Goal: Information Seeking & Learning: Find specific page/section

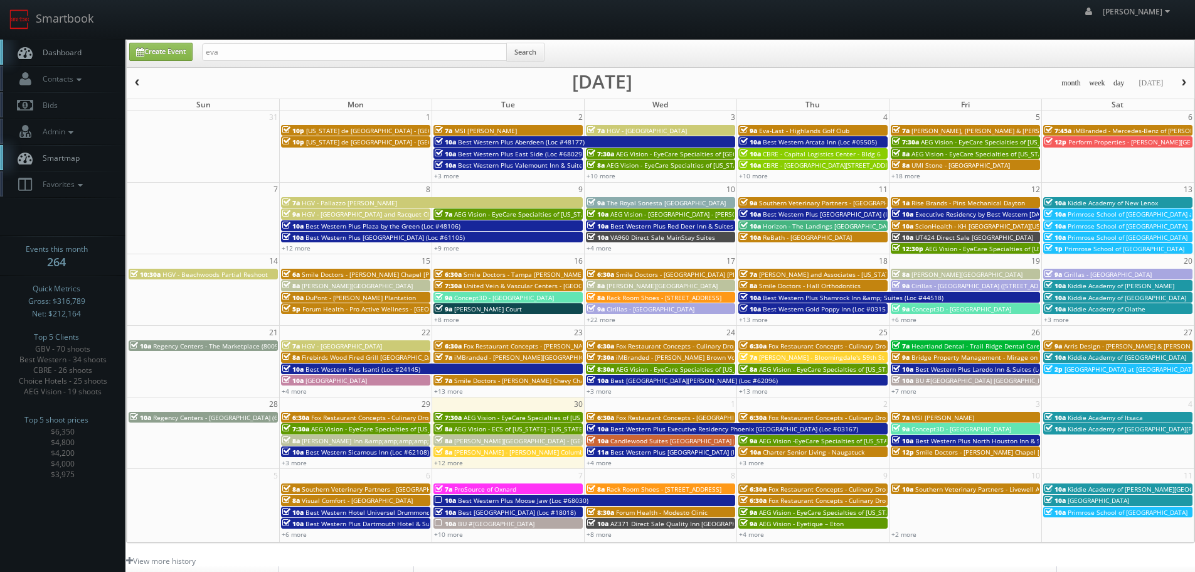
type input "eva"
click at [549, 47] on div "eva Search" at bounding box center [373, 55] width 361 height 24
click at [533, 48] on button "Search" at bounding box center [525, 52] width 38 height 19
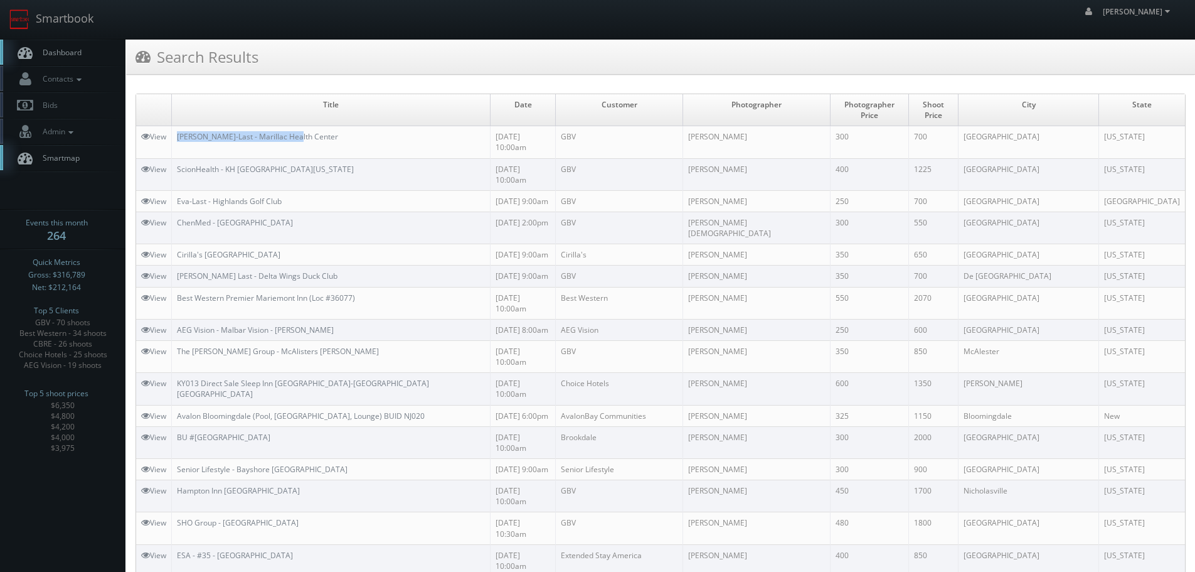
copy link "[PERSON_NAME]-Last - Marillac Health Center"
drag, startPoint x: 314, startPoint y: 122, endPoint x: 175, endPoint y: 124, distance: 139.3
click at [175, 126] on td "[PERSON_NAME]-Last - Marillac Health Center" at bounding box center [331, 142] width 319 height 32
click at [67, 22] on link "Smartbook" at bounding box center [51, 19] width 103 height 39
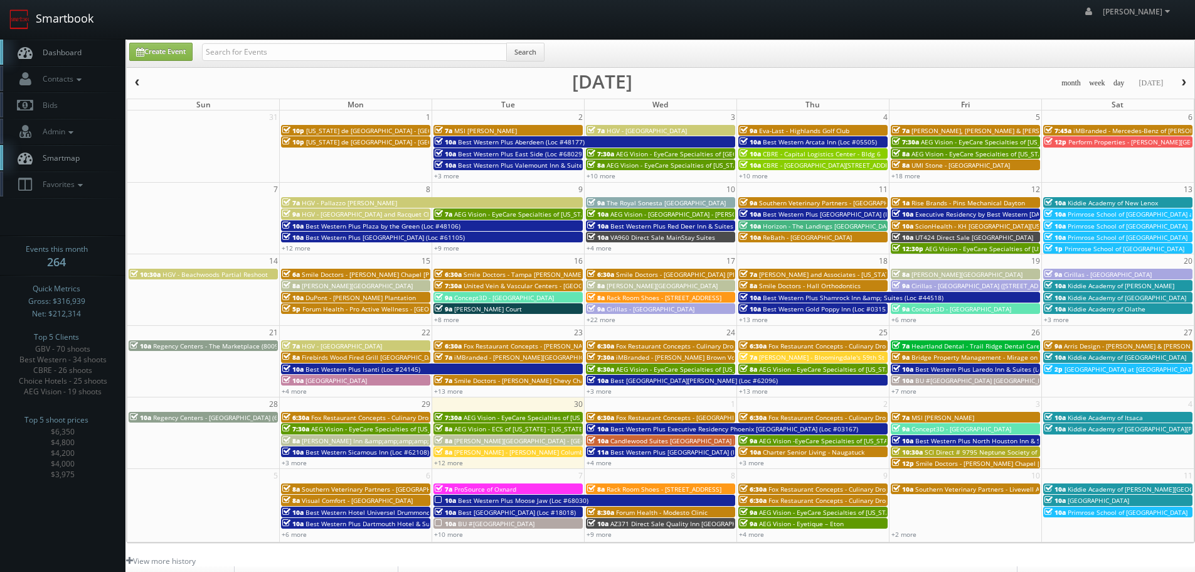
click at [51, 29] on link "Smartbook" at bounding box center [51, 19] width 103 height 39
click at [67, 180] on span "Favorites" at bounding box center [61, 184] width 50 height 11
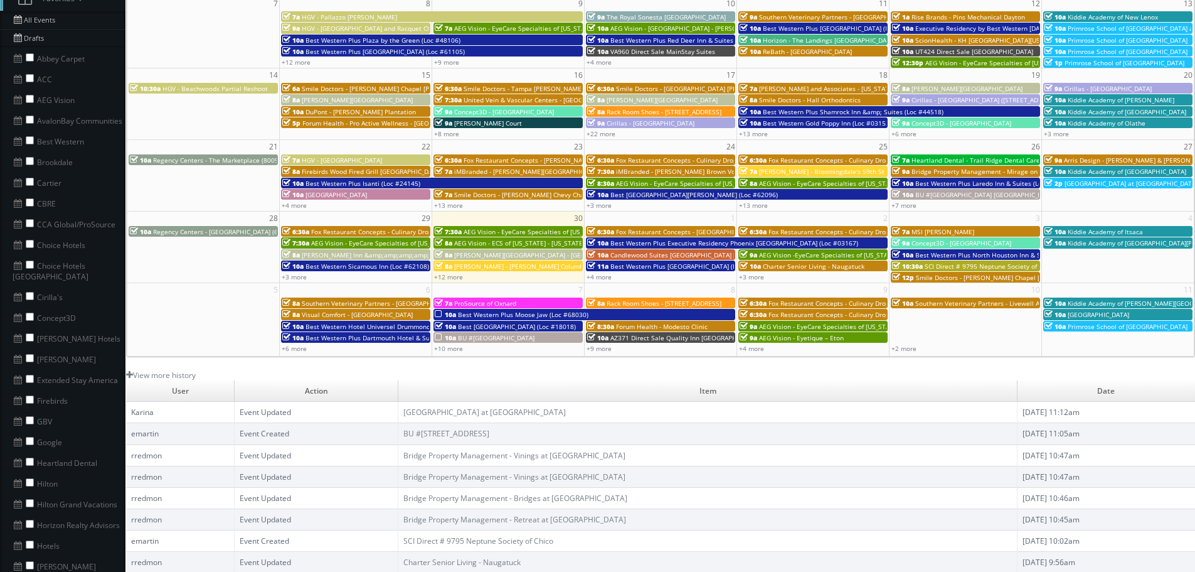
scroll to position [188, 0]
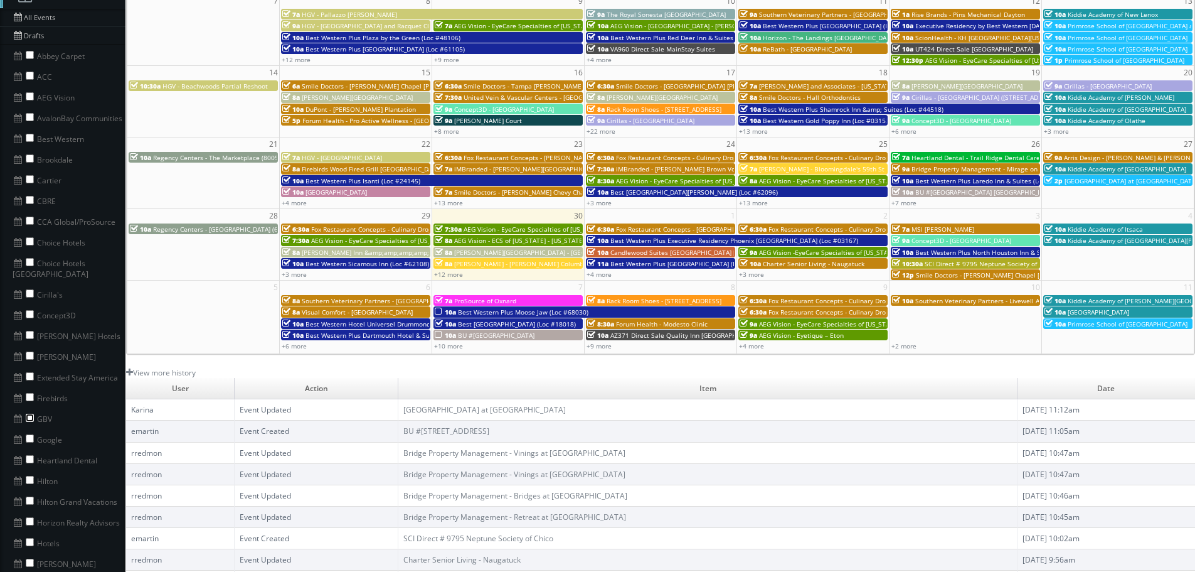
click at [29, 413] on input "checkbox" at bounding box center [30, 417] width 8 height 8
checkbox input "true"
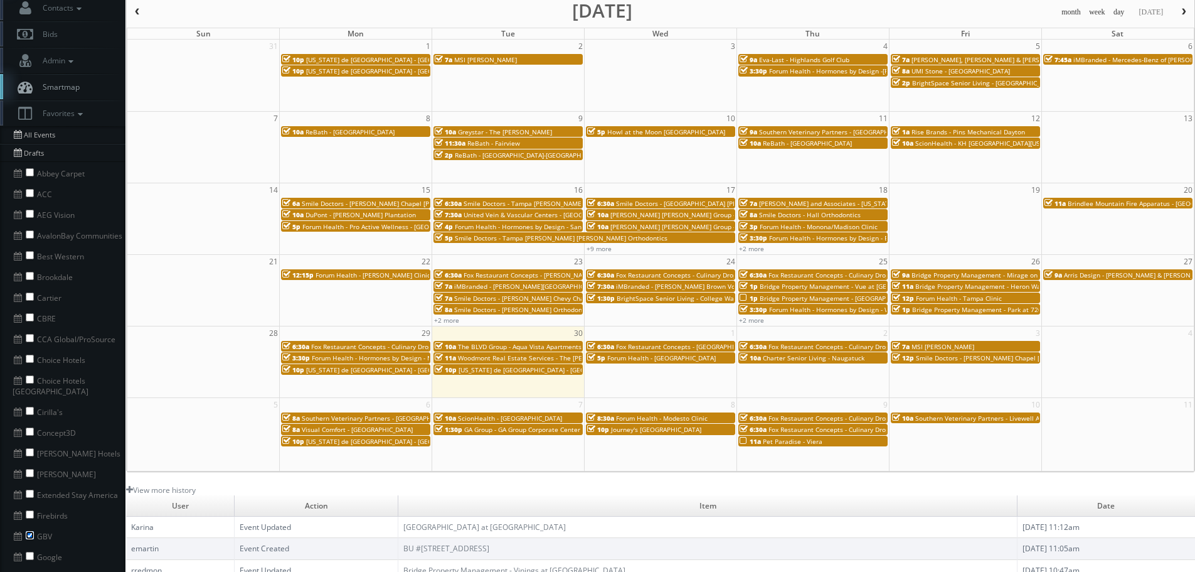
scroll to position [0, 0]
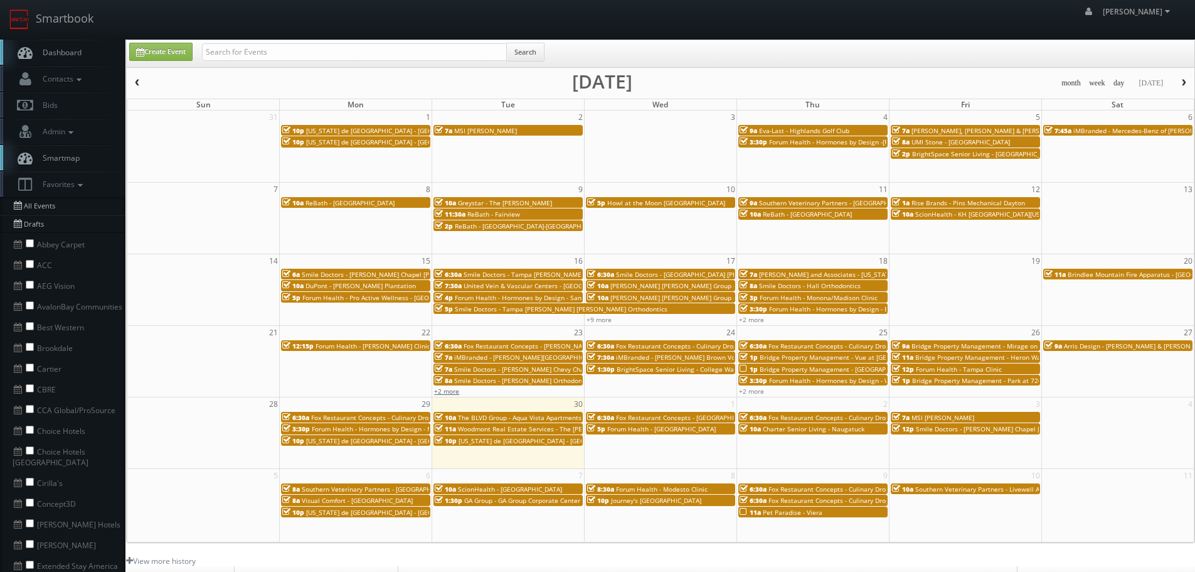
click at [456, 394] on link "+2 more" at bounding box center [446, 390] width 25 height 9
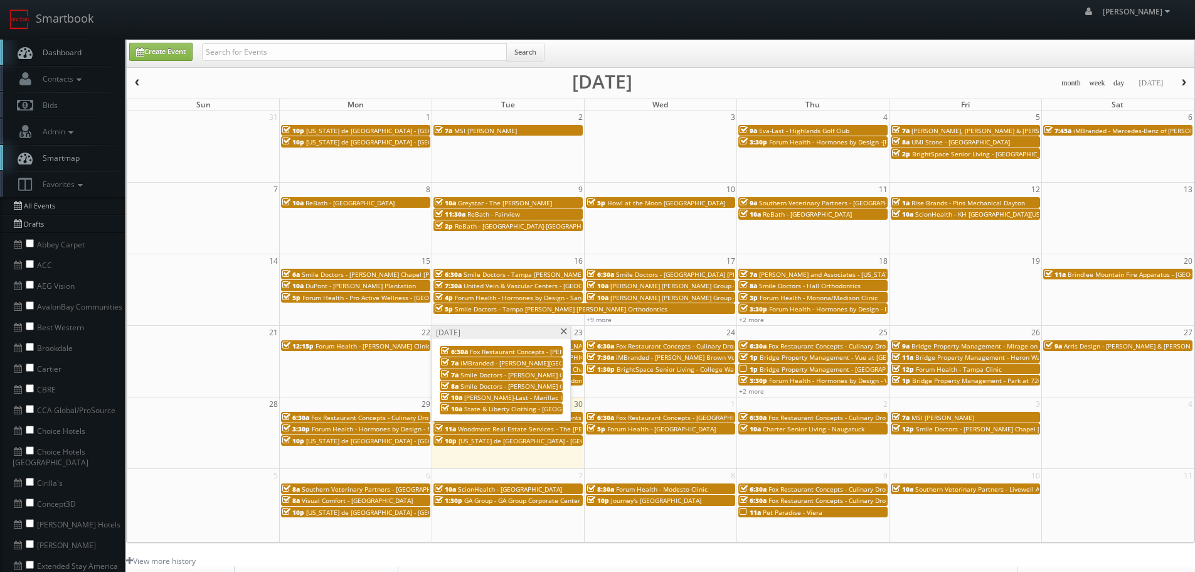
click at [503, 410] on span "State & Liberty Clothing - [GEOGRAPHIC_DATA] [GEOGRAPHIC_DATA]" at bounding box center [565, 408] width 203 height 9
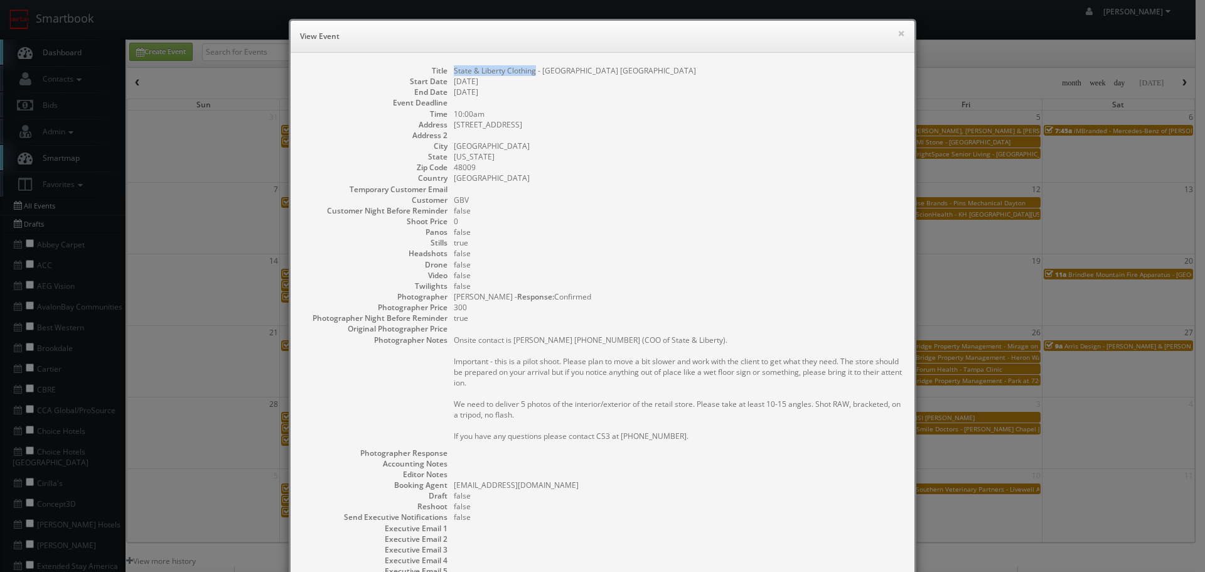
copy dd "State & Liberty Clothing"
drag, startPoint x: 531, startPoint y: 71, endPoint x: 449, endPoint y: 67, distance: 82.9
click at [454, 67] on dd "State & Liberty Clothing - [GEOGRAPHIC_DATA] [GEOGRAPHIC_DATA]" at bounding box center [678, 70] width 448 height 11
click at [897, 32] on button "×" at bounding box center [901, 33] width 8 height 9
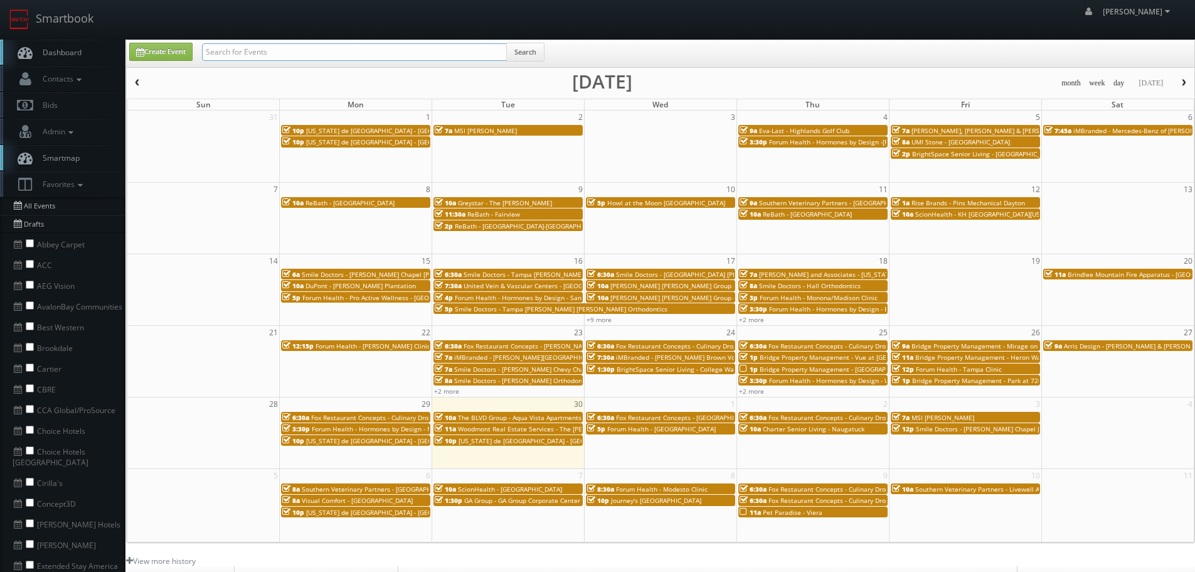
click at [481, 53] on input "text" at bounding box center [354, 52] width 305 height 18
paste input "State & Liberty Clothing"
type input "State & Liberty Clothing"
click at [533, 53] on button "Search" at bounding box center [525, 52] width 38 height 19
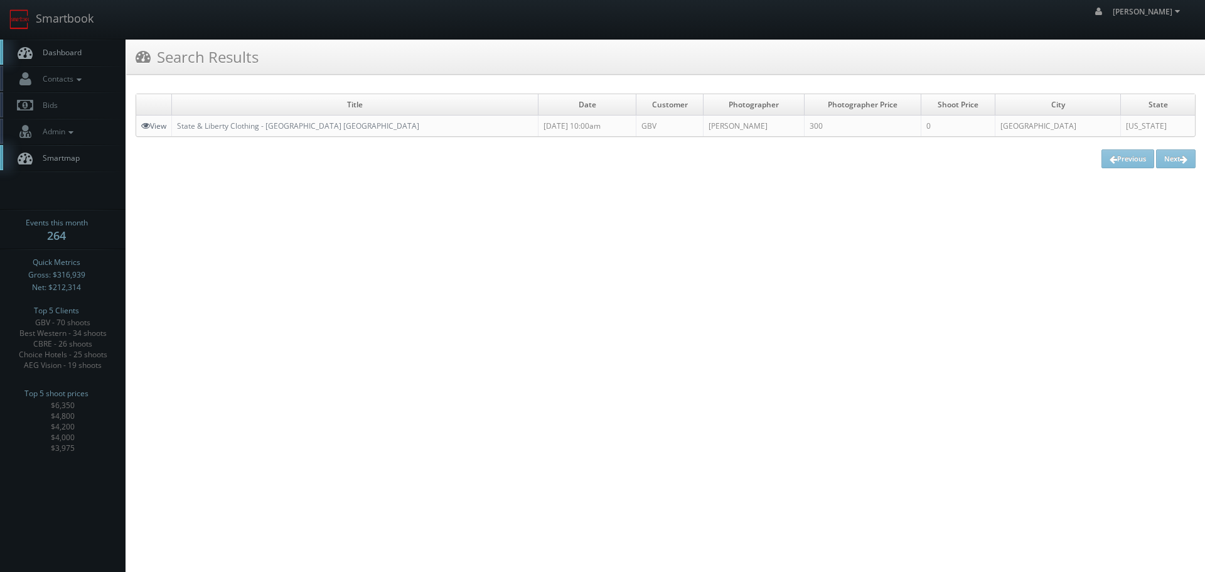
click at [146, 127] on icon at bounding box center [145, 125] width 9 height 9
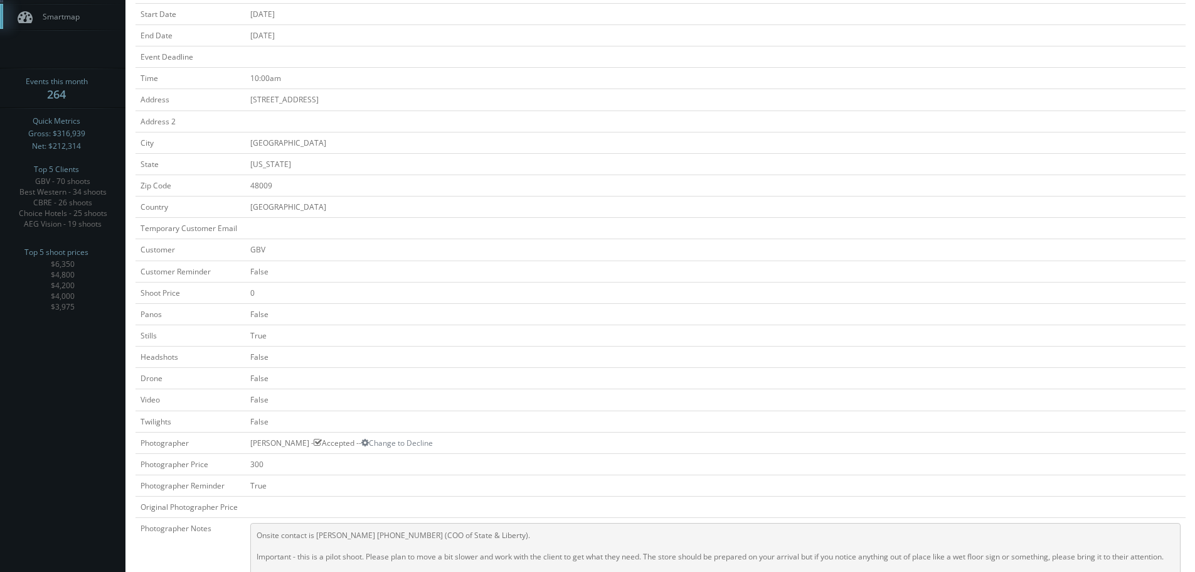
scroll to position [8, 0]
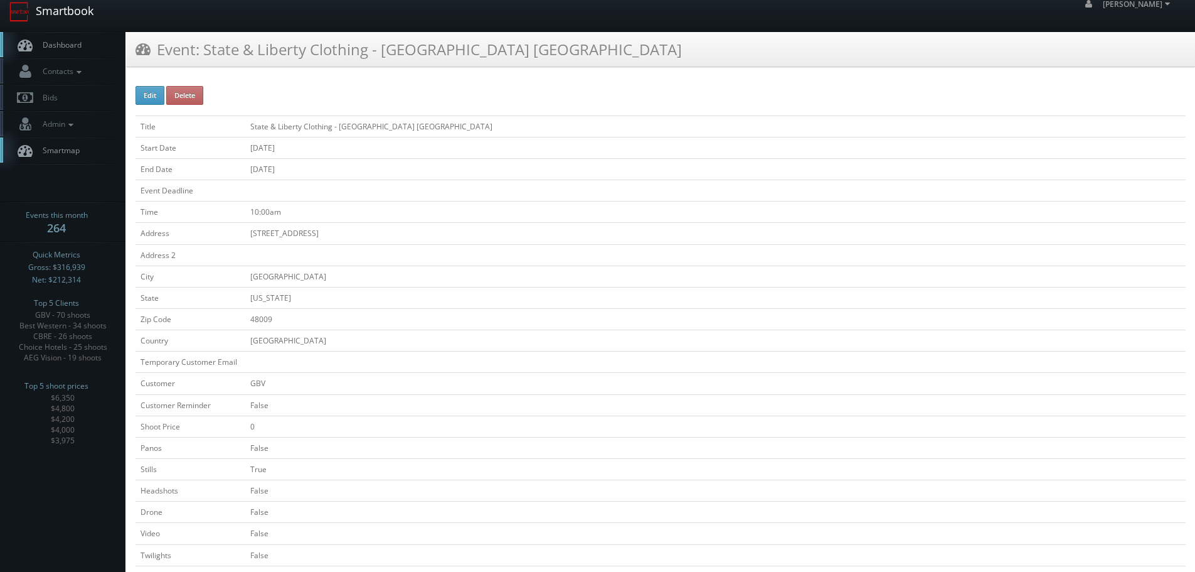
click at [77, 18] on link "Smartbook" at bounding box center [51, 11] width 103 height 39
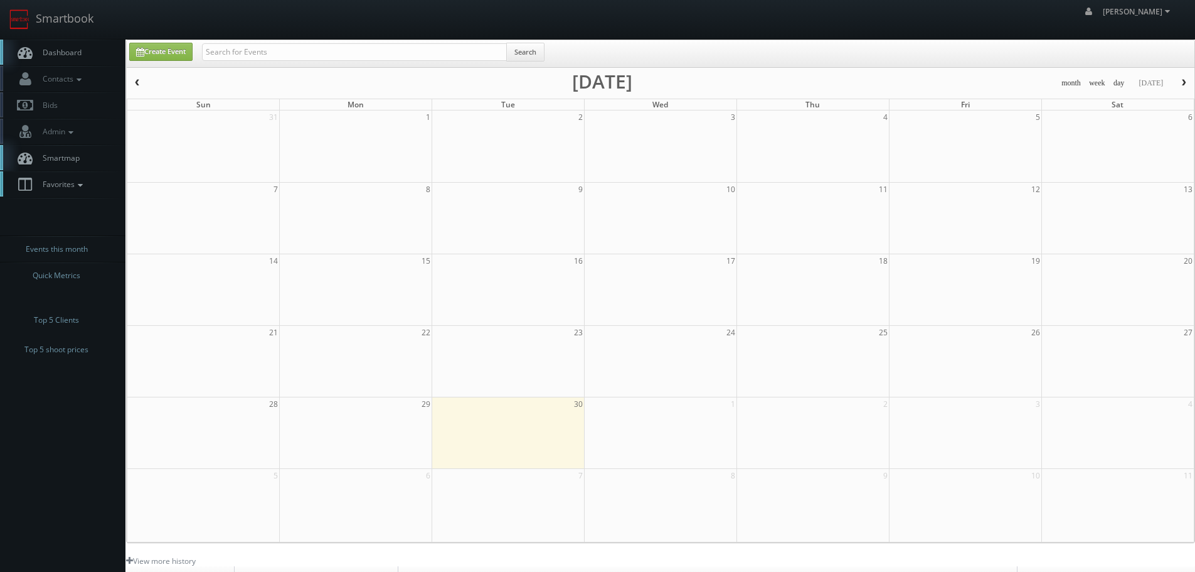
click at [80, 189] on link "Favorites" at bounding box center [62, 184] width 125 height 26
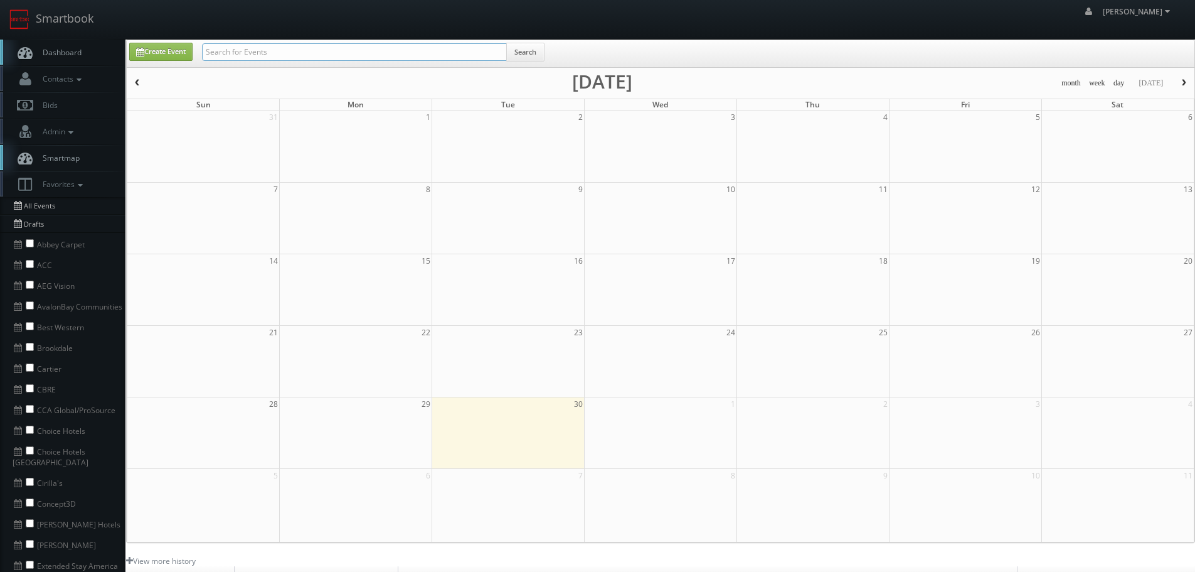
click at [223, 56] on input "text" at bounding box center [354, 52] width 305 height 18
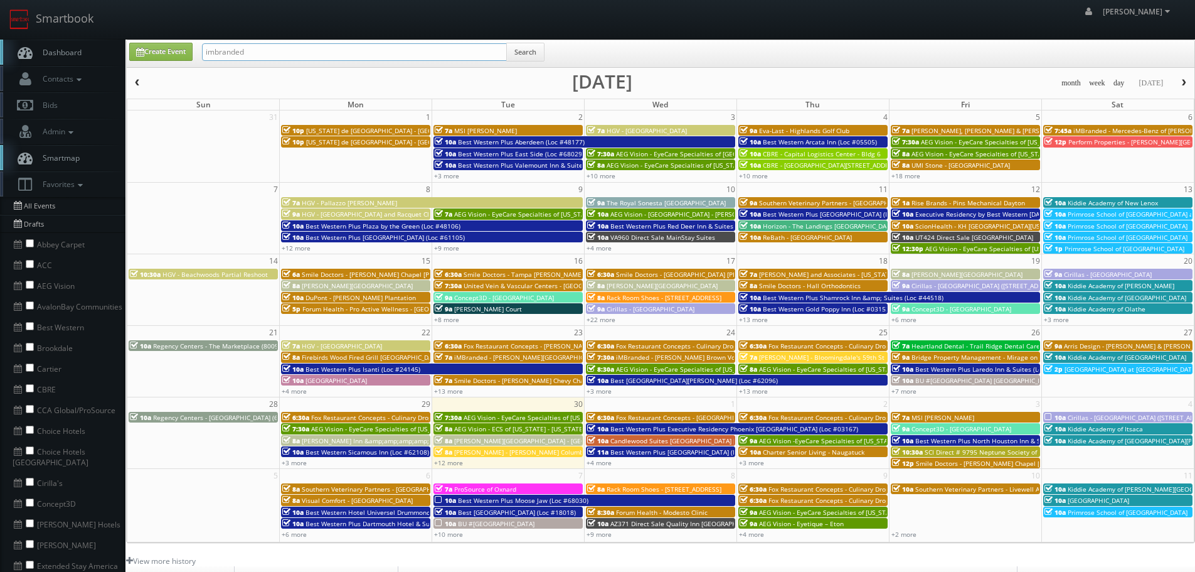
type input "imbranded"
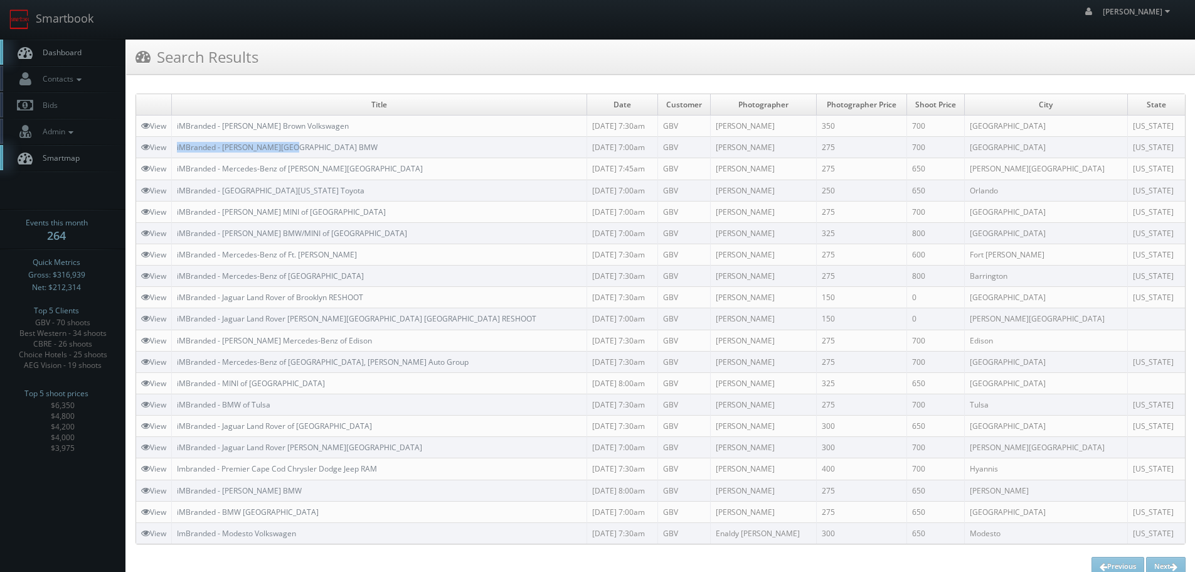
copy link "iMBranded - [PERSON_NAME][GEOGRAPHIC_DATA] BMW"
drag, startPoint x: 339, startPoint y: 142, endPoint x: 560, endPoint y: 252, distance: 246.3
click at [176, 145] on td "iMBranded - [PERSON_NAME][GEOGRAPHIC_DATA] BMW" at bounding box center [379, 147] width 415 height 21
copy link "iMBranded - [PERSON_NAME] Brown Volkswagen"
drag, startPoint x: 346, startPoint y: 124, endPoint x: 178, endPoint y: 125, distance: 168.8
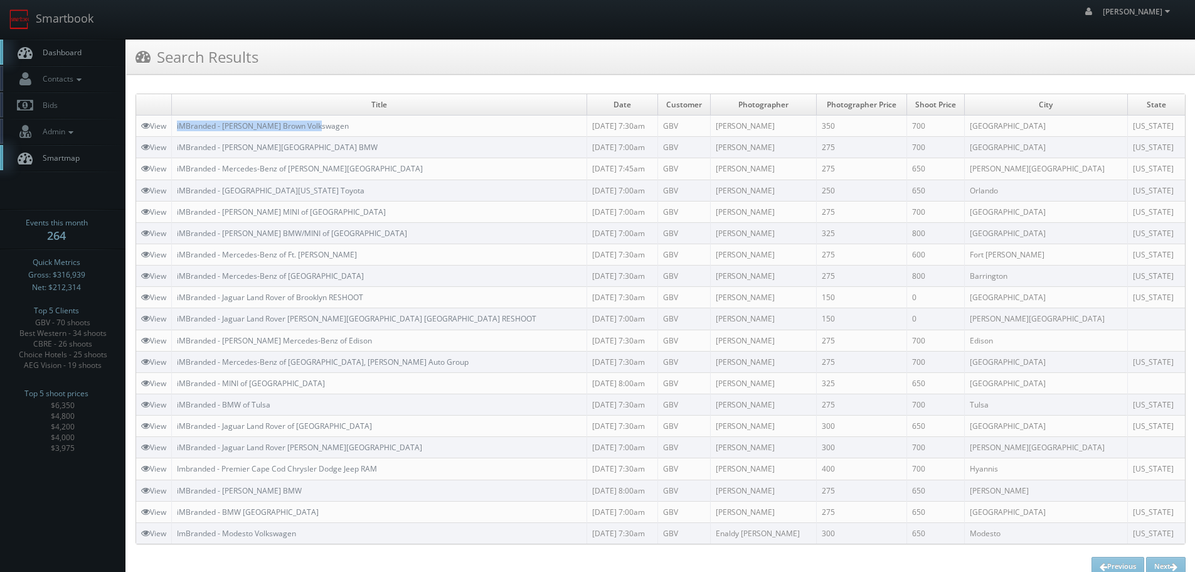
click at [178, 125] on td "iMBranded - [PERSON_NAME] Brown Volkswagen" at bounding box center [379, 125] width 415 height 21
click at [69, 23] on link "Smartbook" at bounding box center [51, 19] width 103 height 39
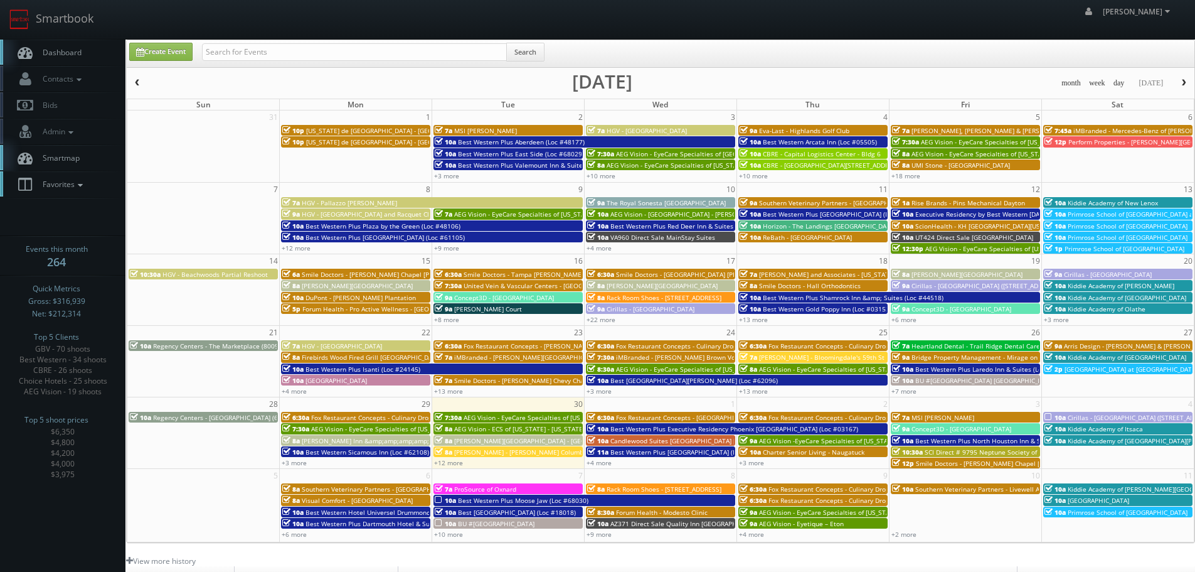
click at [70, 183] on span "Favorites" at bounding box center [61, 184] width 50 height 11
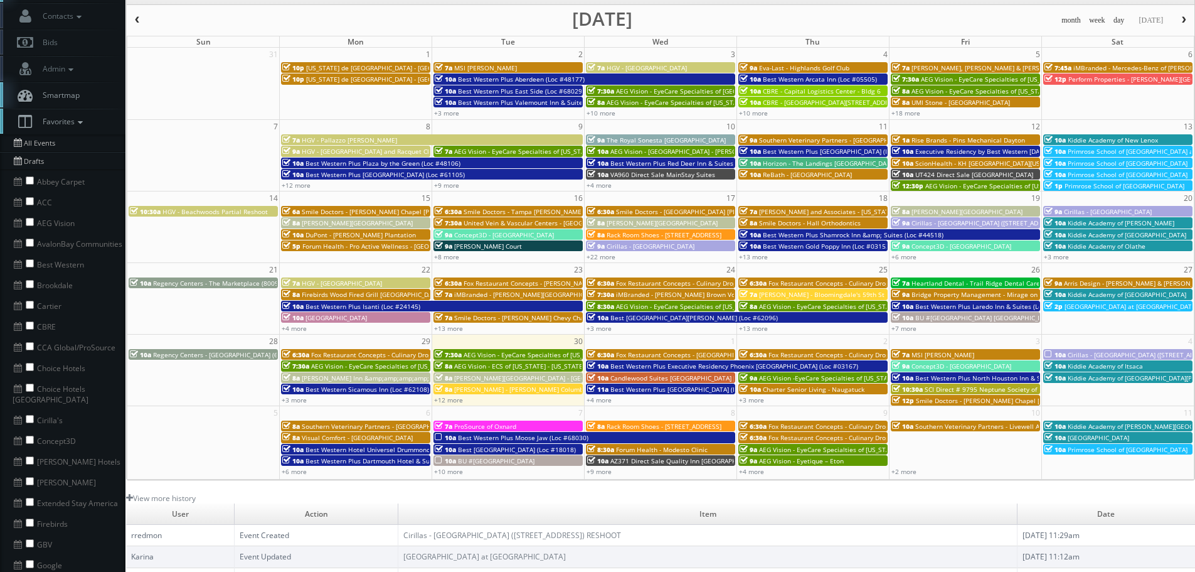
scroll to position [125, 0]
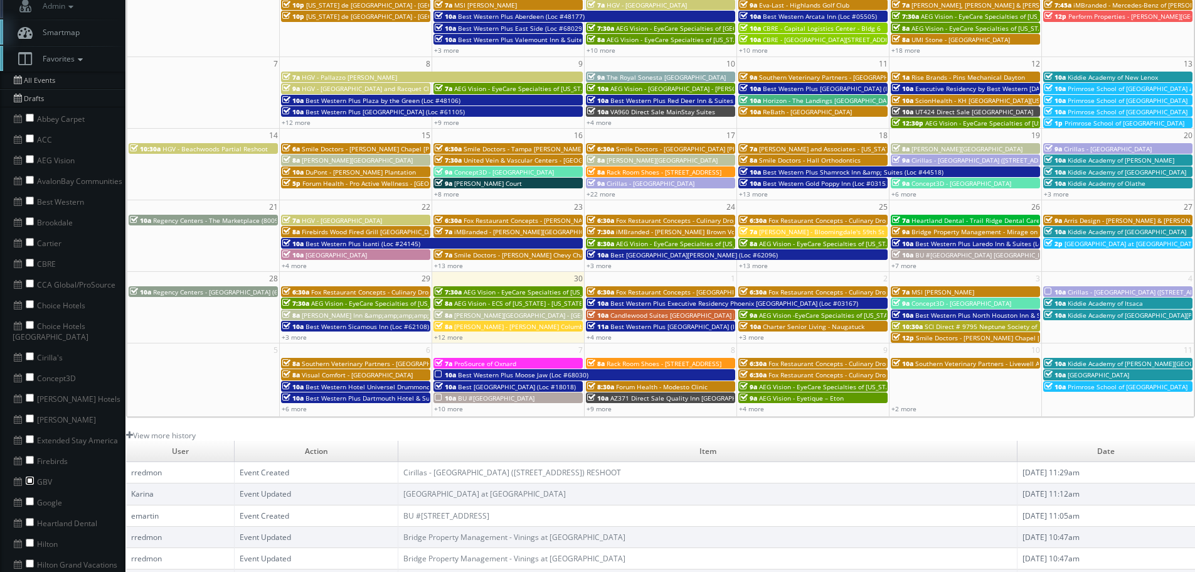
click at [31, 476] on input "checkbox" at bounding box center [30, 480] width 8 height 8
checkbox input "true"
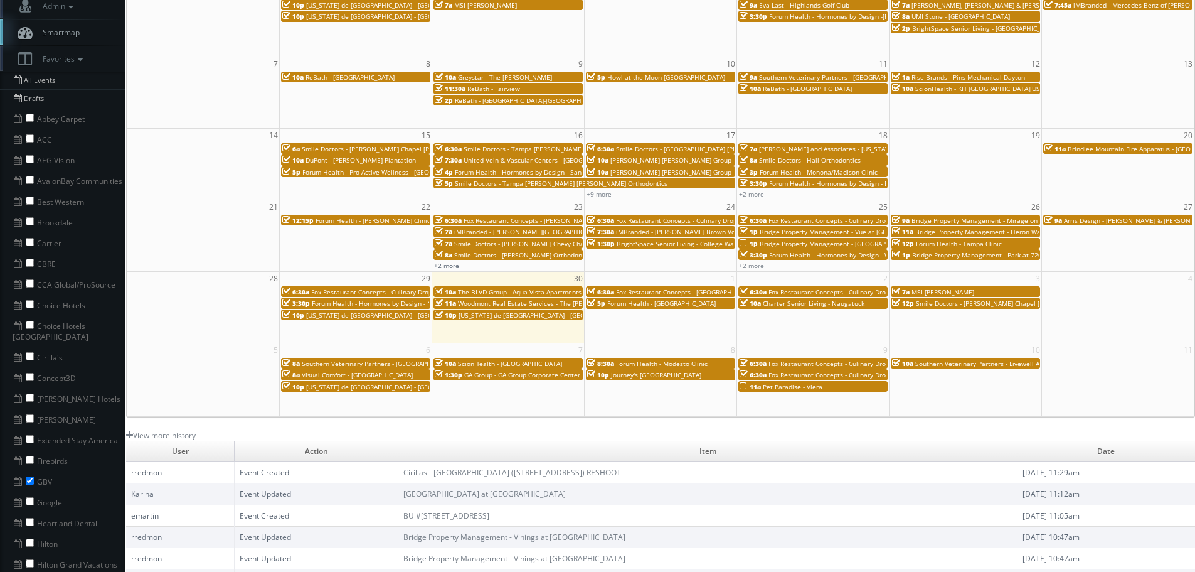
click at [449, 262] on link "+2 more" at bounding box center [446, 265] width 25 height 9
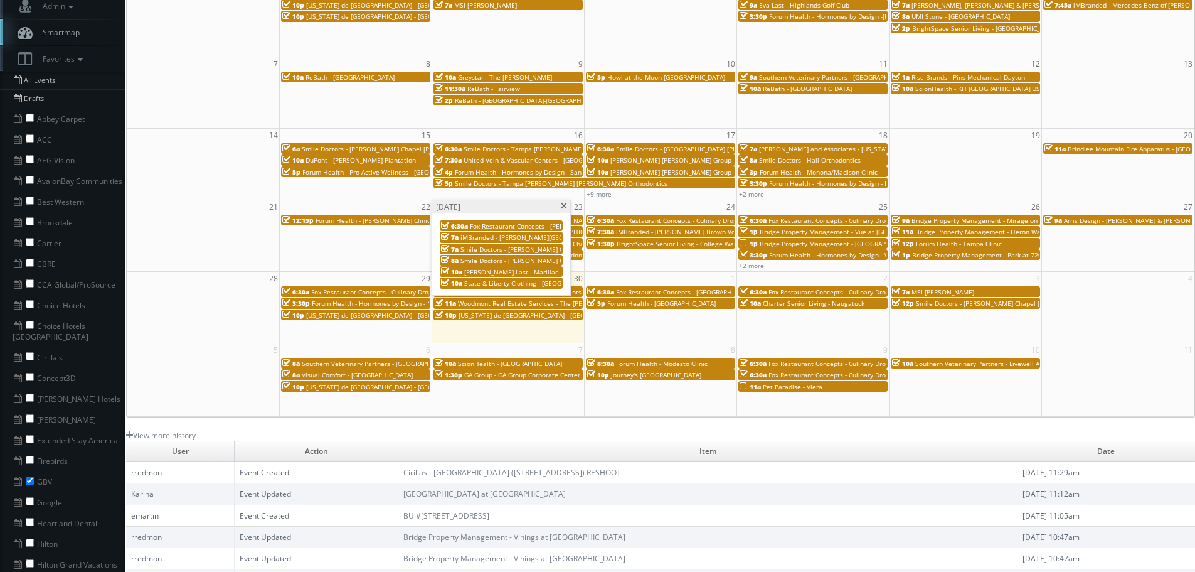
click at [518, 284] on span "State & Liberty Clothing - Birmingham MI" at bounding box center [565, 283] width 203 height 9
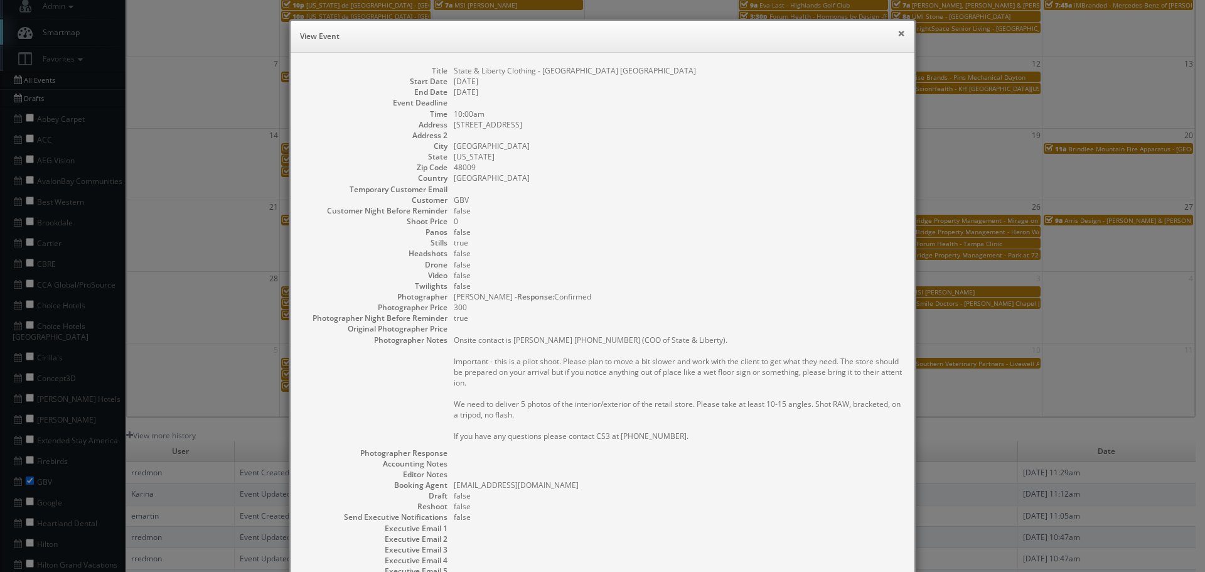
click at [900, 34] on button "×" at bounding box center [901, 33] width 8 height 9
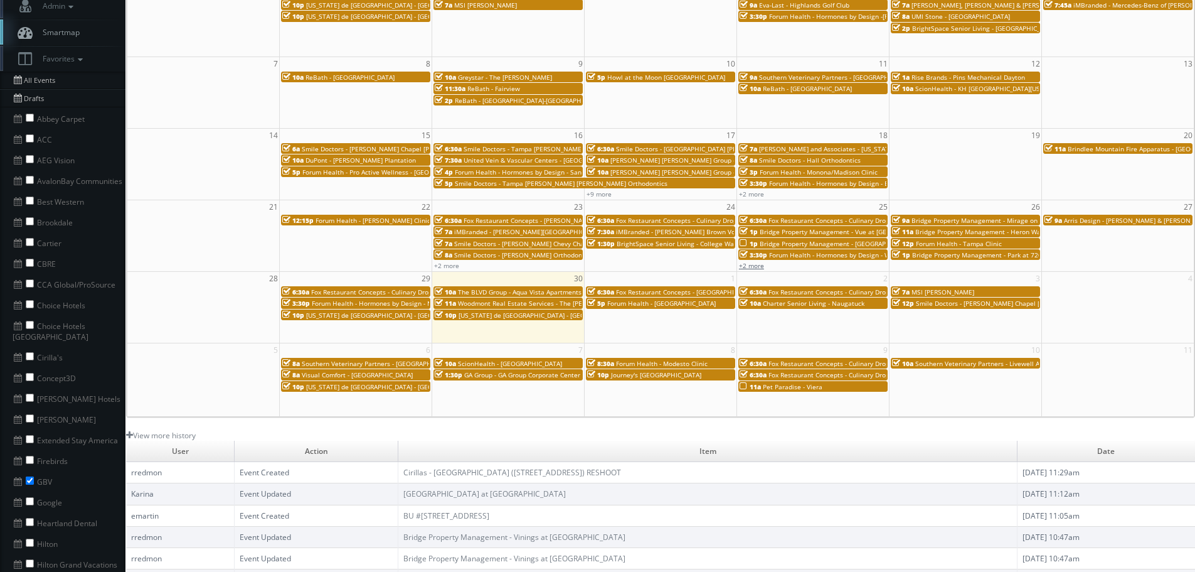
click at [753, 265] on link "+2 more" at bounding box center [751, 265] width 25 height 9
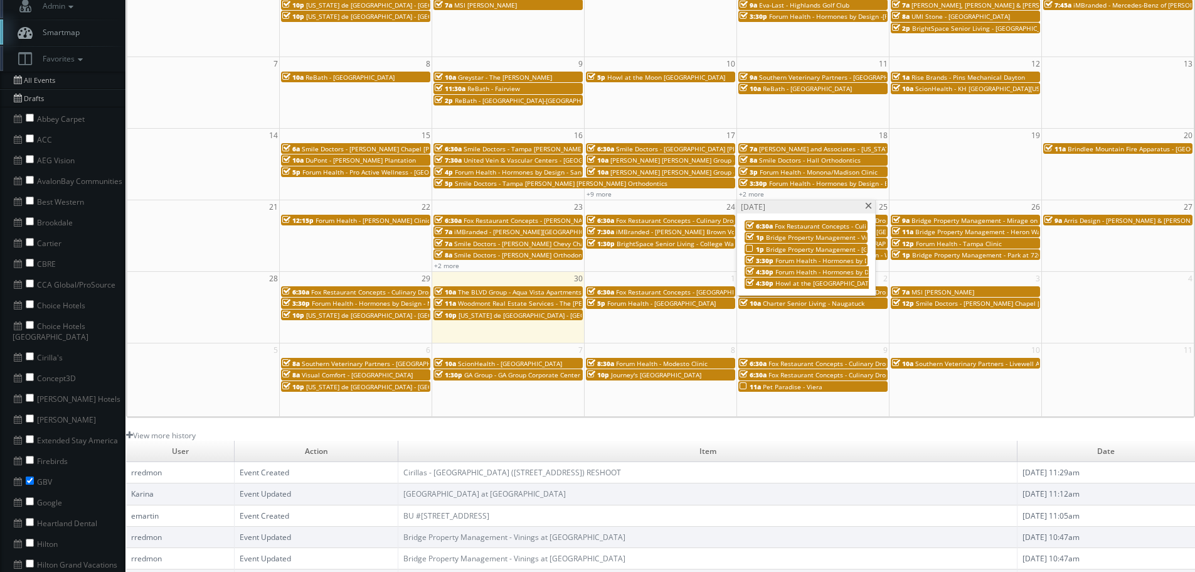
click at [869, 205] on span at bounding box center [869, 206] width 8 height 7
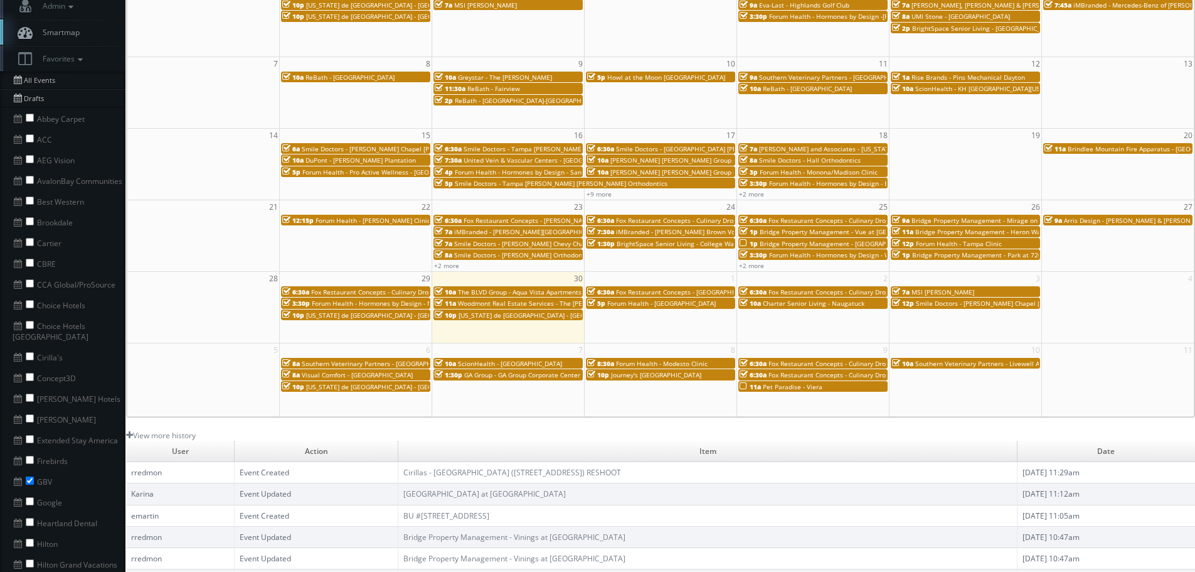
click at [679, 245] on span "BrightSpace Senior Living - College Walk" at bounding box center [678, 243] width 122 height 9
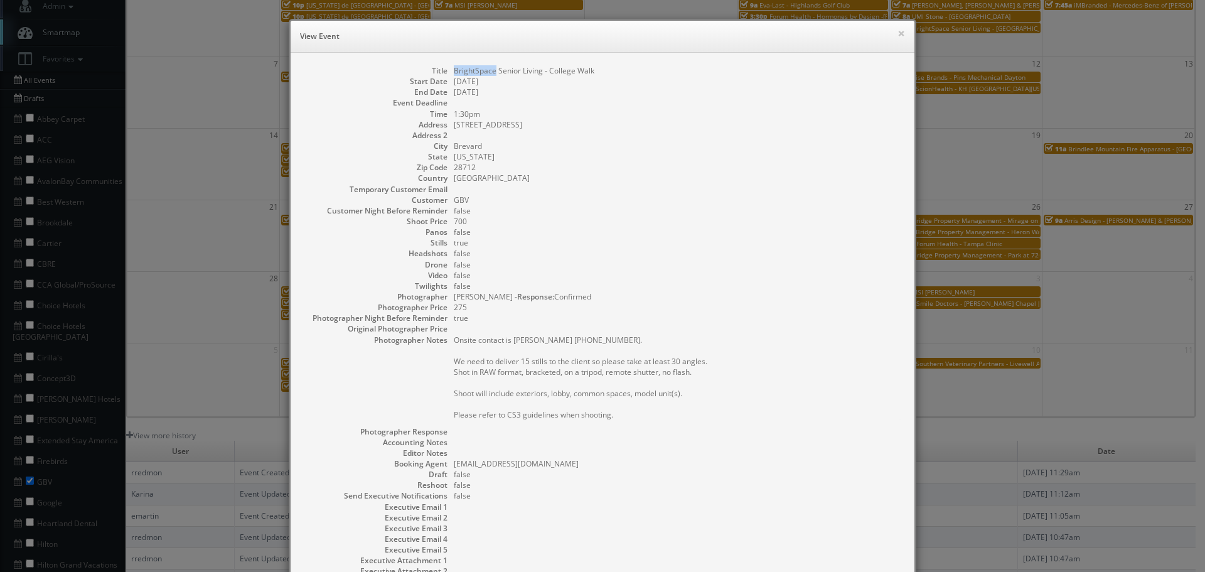
drag, startPoint x: 490, startPoint y: 72, endPoint x: 443, endPoint y: 72, distance: 47.1
click at [443, 72] on dl "Title BrightSpace Senior Living - College Walk Start Date 09/24/2025 End Date 0…" at bounding box center [602, 331] width 599 height 533
copy dd "BrightSpace"
click at [900, 35] on button "×" at bounding box center [901, 33] width 8 height 9
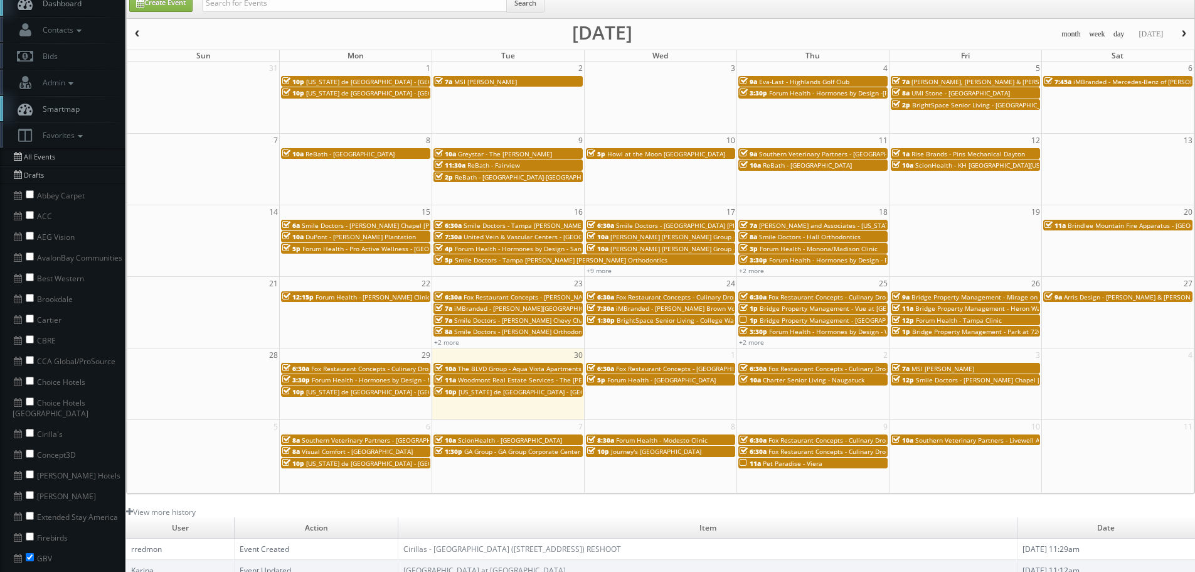
scroll to position [0, 0]
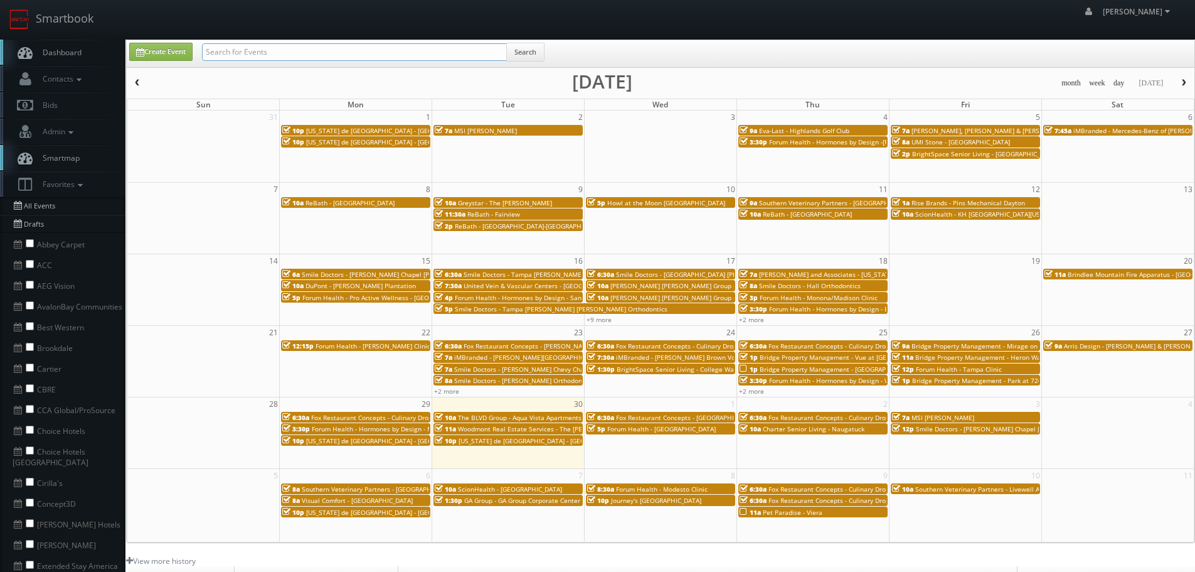
click at [448, 50] on input "text" at bounding box center [354, 52] width 305 height 18
paste input "BrightSpace"
type input "BrightSpace"
click at [508, 58] on button "Search" at bounding box center [525, 52] width 38 height 19
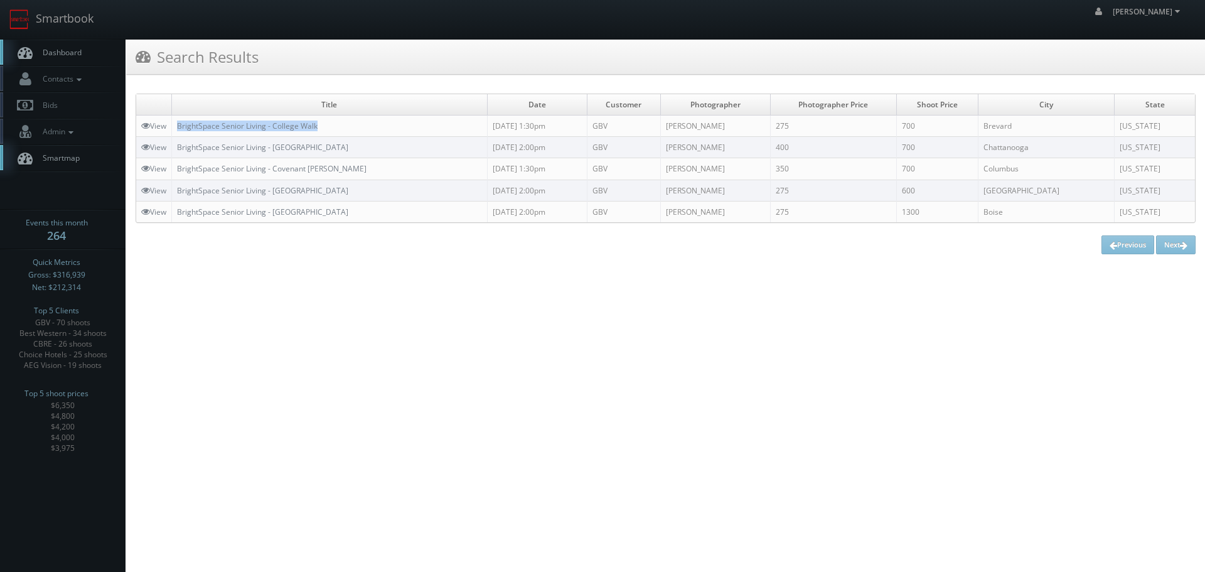
copy link "BrightSpace Senior Living - College Walk"
drag, startPoint x: 341, startPoint y: 127, endPoint x: 174, endPoint y: 123, distance: 166.9
click at [174, 123] on td "BrightSpace Senior Living - College Walk" at bounding box center [330, 125] width 316 height 21
click at [70, 18] on link "Smartbook" at bounding box center [51, 19] width 103 height 39
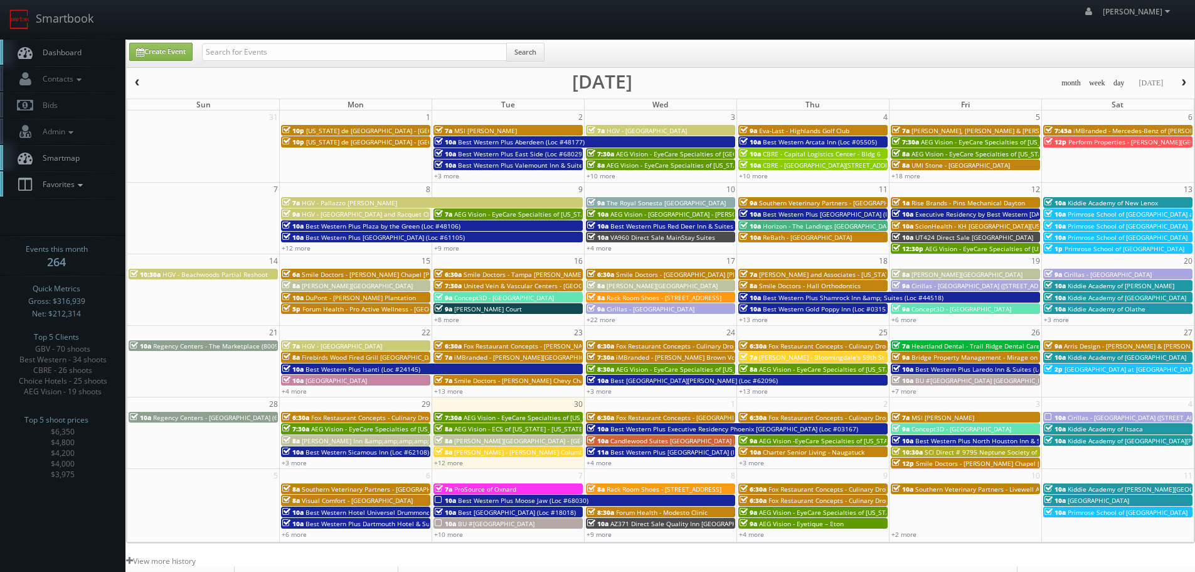
click at [80, 186] on icon at bounding box center [80, 185] width 11 height 9
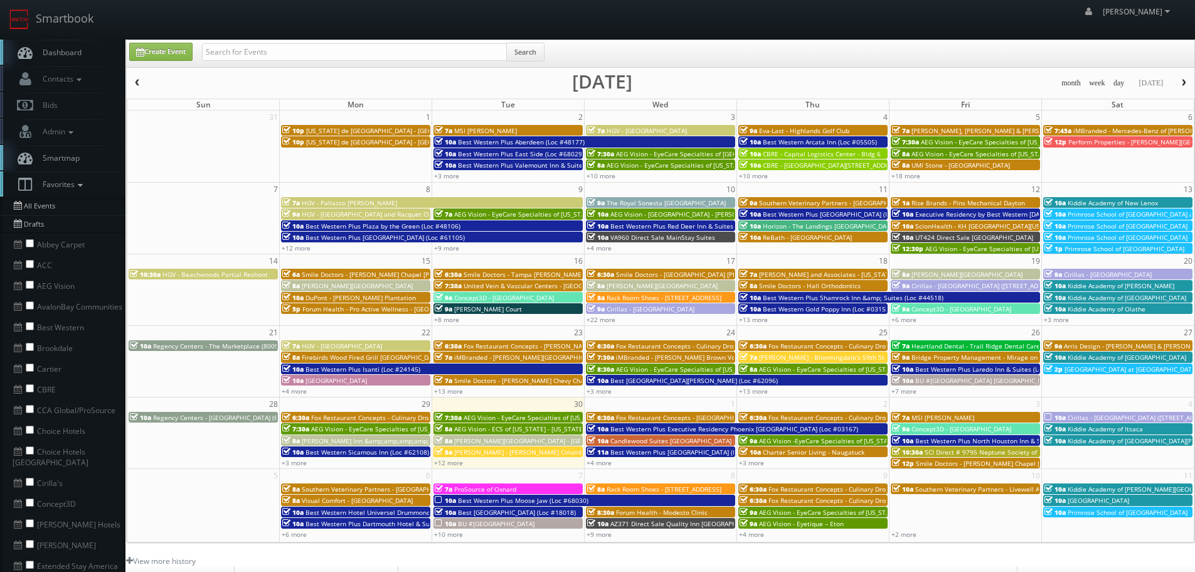
scroll to position [251, 0]
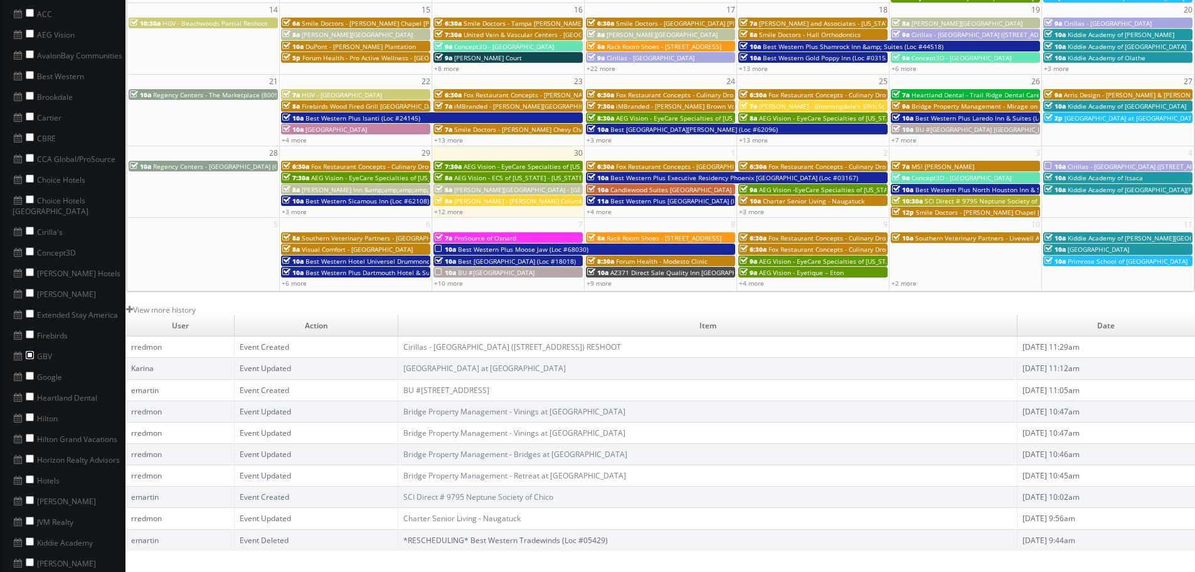
click at [27, 351] on input "checkbox" at bounding box center [30, 355] width 8 height 8
checkbox input "true"
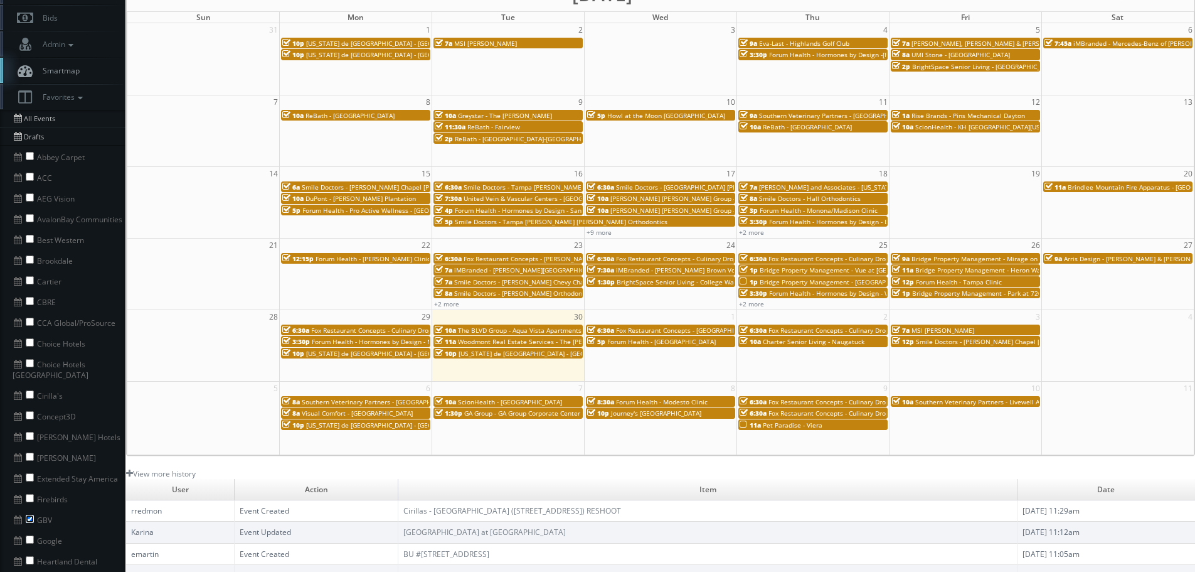
scroll to position [63, 0]
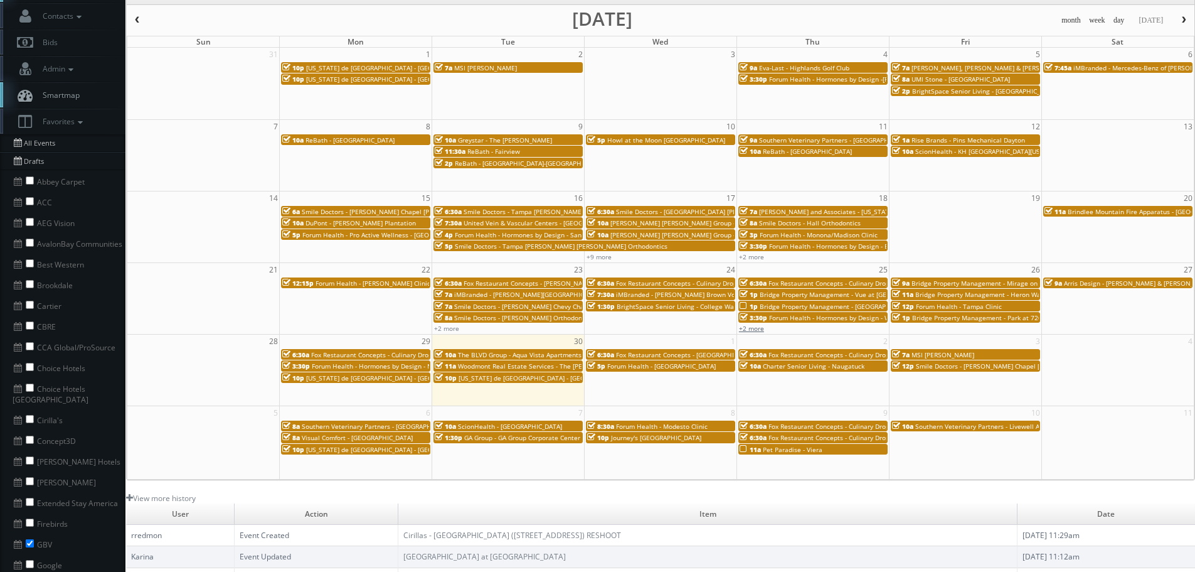
click at [760, 329] on link "+2 more" at bounding box center [751, 328] width 25 height 9
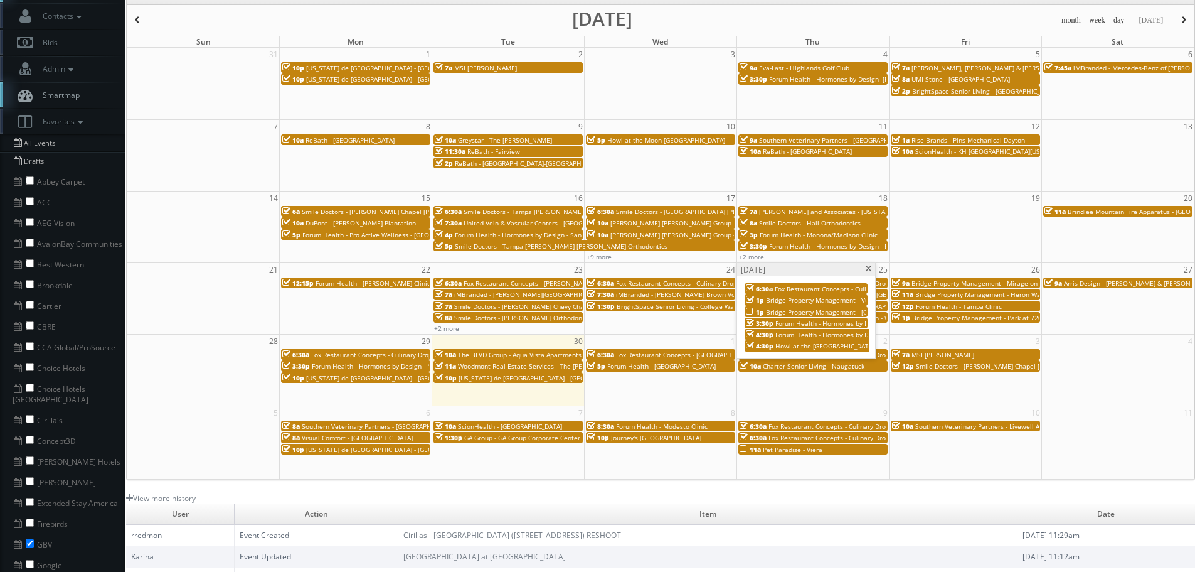
click at [801, 346] on span "Howl at the Moon - Chicago" at bounding box center [824, 345] width 99 height 9
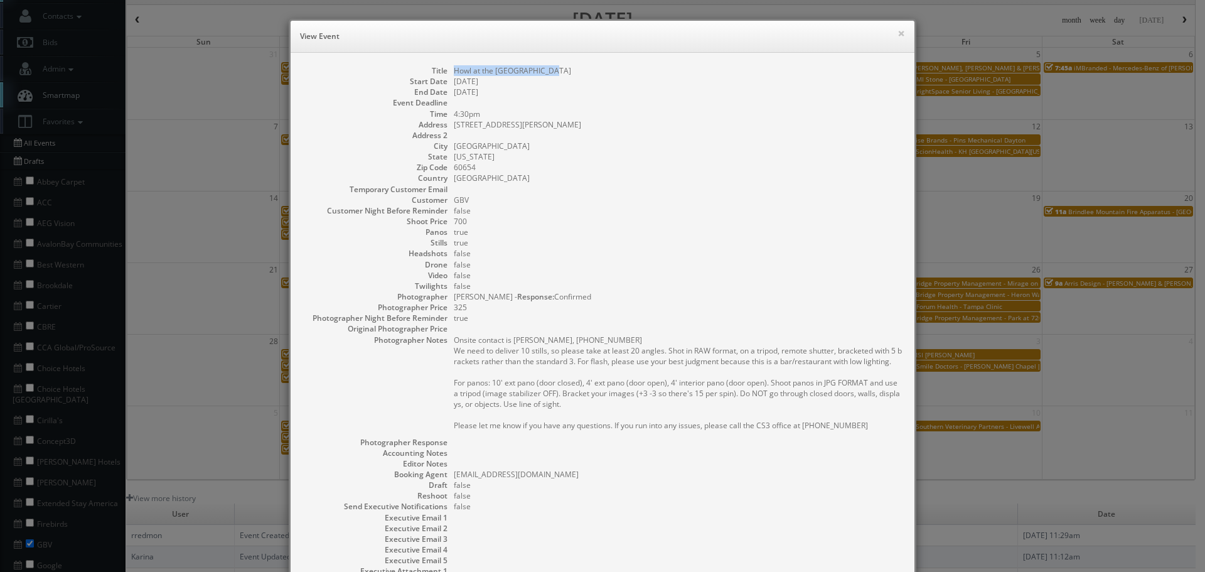
copy dd "Howl at the [GEOGRAPHIC_DATA]"
drag, startPoint x: 563, startPoint y: 72, endPoint x: 453, endPoint y: 68, distance: 109.8
click at [454, 68] on dd "Howl at the [GEOGRAPHIC_DATA]" at bounding box center [678, 70] width 448 height 11
copy dl "26 W Hubbard St"
drag, startPoint x: 496, startPoint y: 124, endPoint x: 442, endPoint y: 125, distance: 54.0
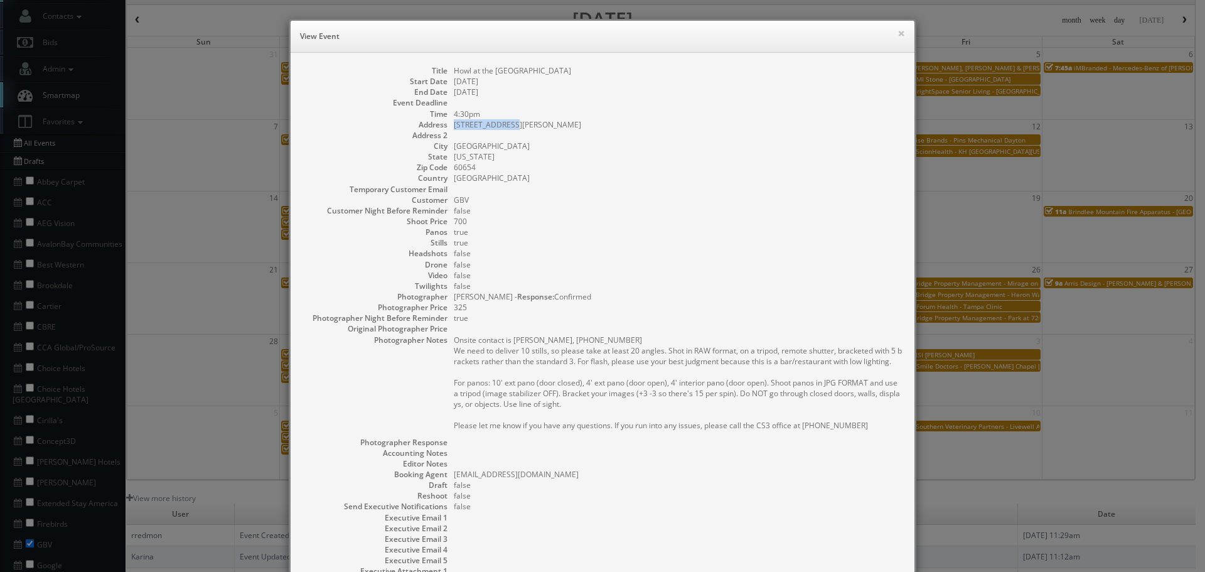
click at [442, 125] on dl "Title Howl at the Moon - Chicago Start Date 09/25/2025 End Date 09/26/2025 Even…" at bounding box center [602, 336] width 599 height 543
click at [897, 34] on button "×" at bounding box center [901, 33] width 8 height 9
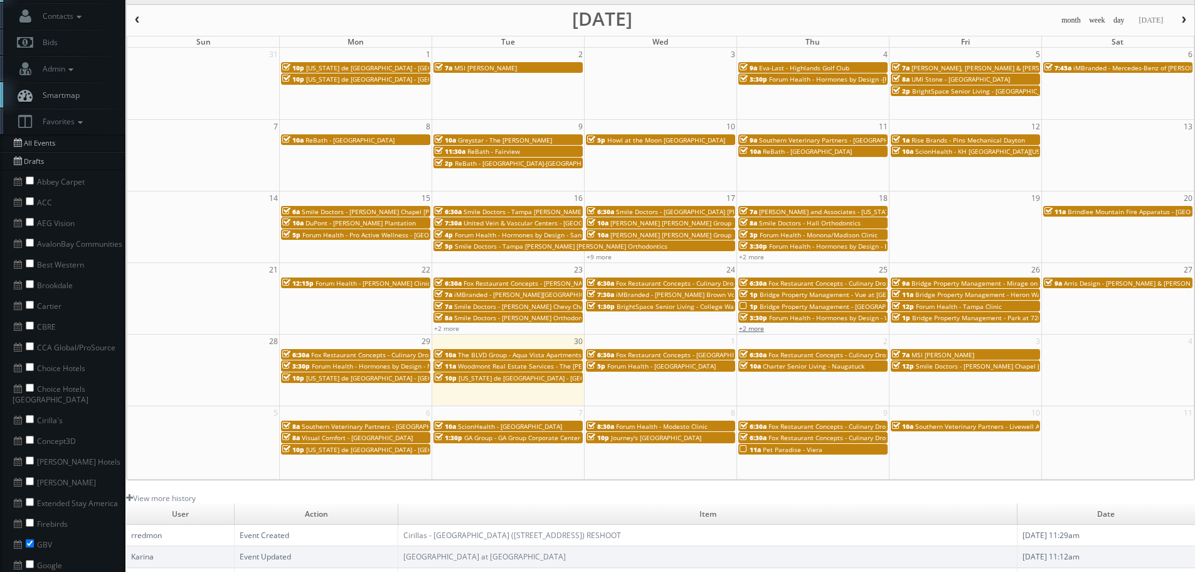
click at [752, 328] on link "+2 more" at bounding box center [751, 328] width 25 height 9
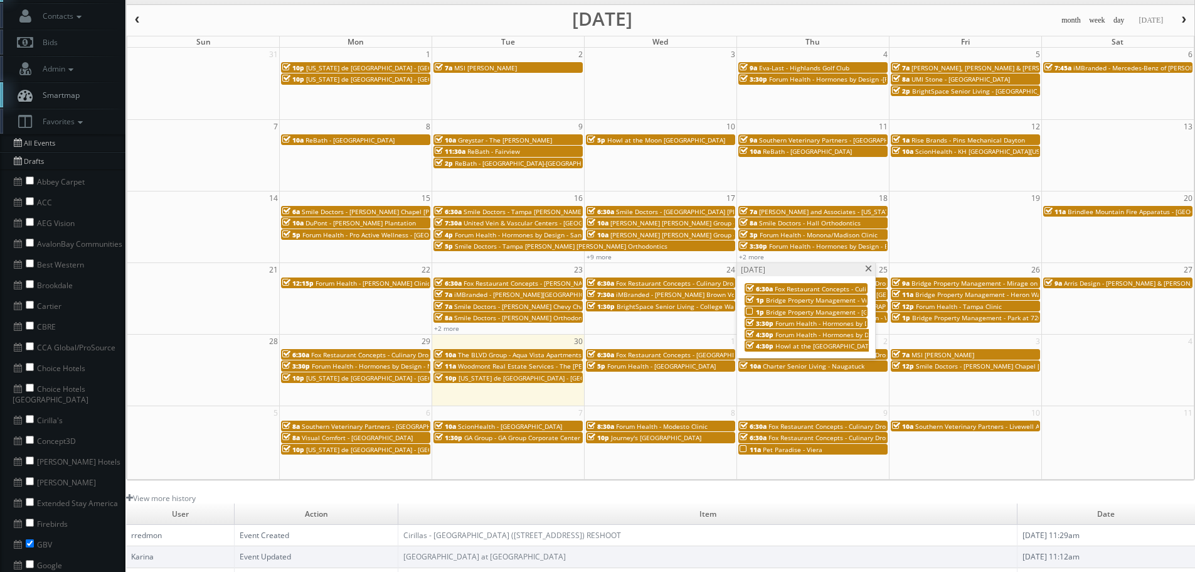
click at [868, 268] on span at bounding box center [869, 268] width 8 height 7
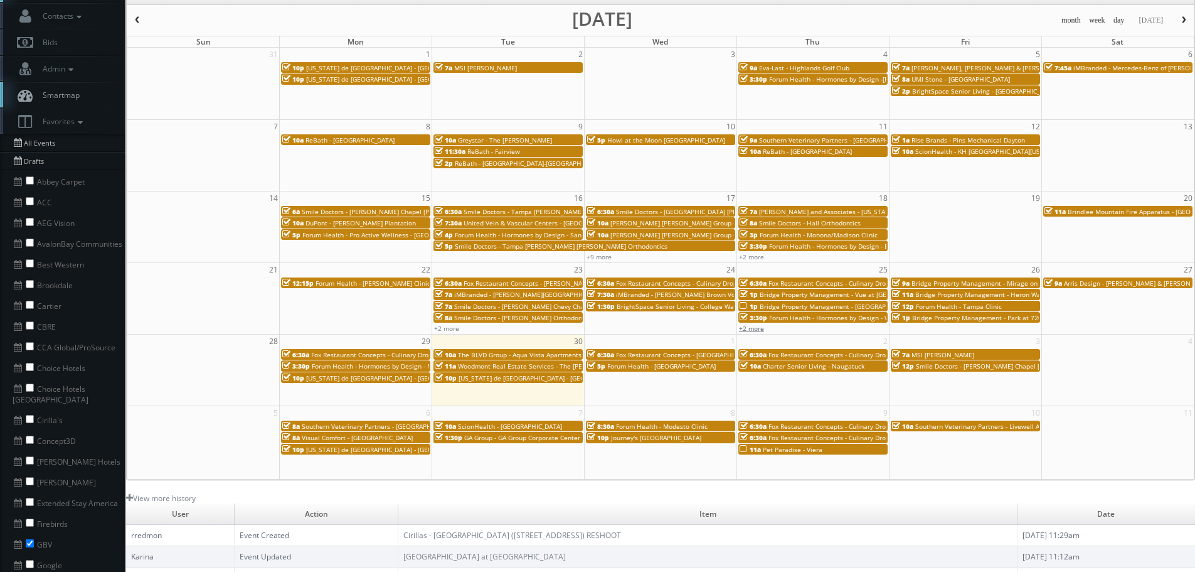
click at [748, 328] on link "+2 more" at bounding box center [751, 328] width 25 height 9
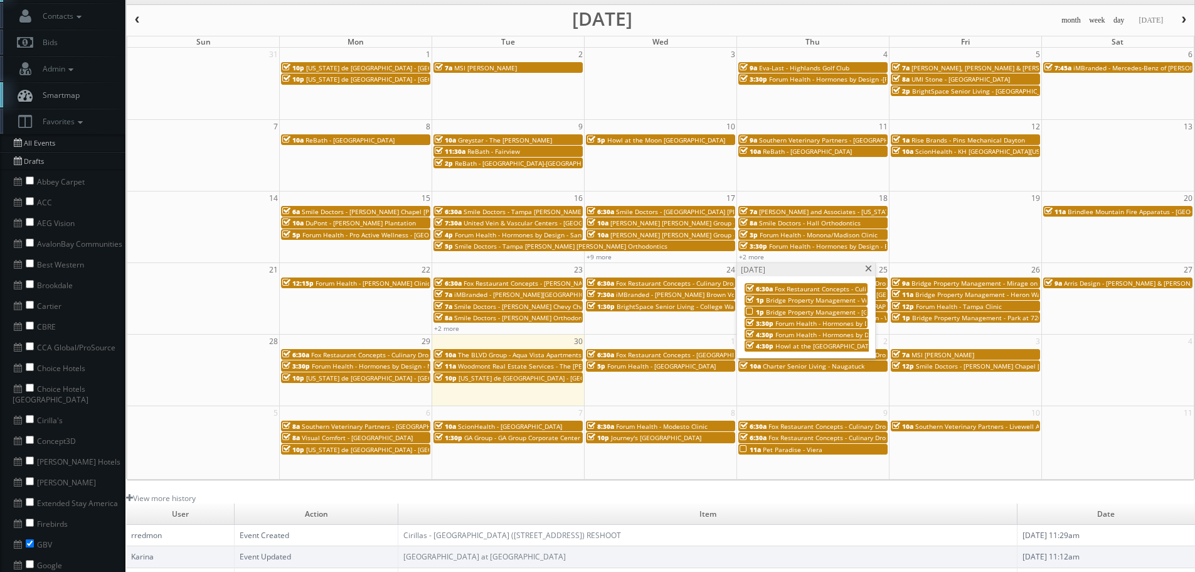
click at [868, 267] on span at bounding box center [869, 268] width 8 height 7
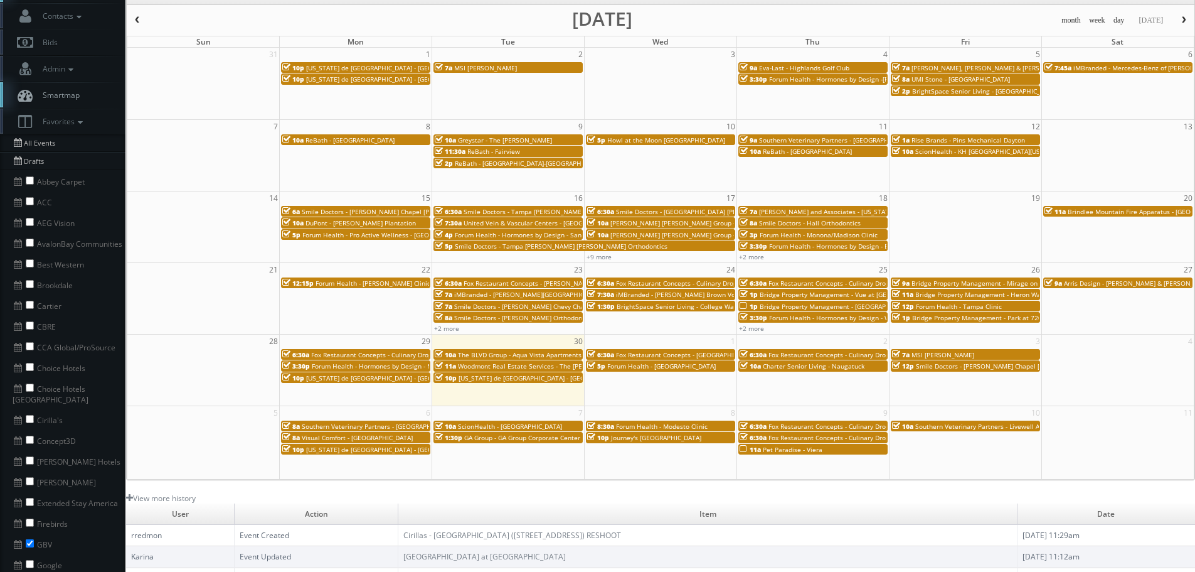
click at [346, 380] on span "Texas de Brazil - Schaumburg" at bounding box center [392, 377] width 173 height 9
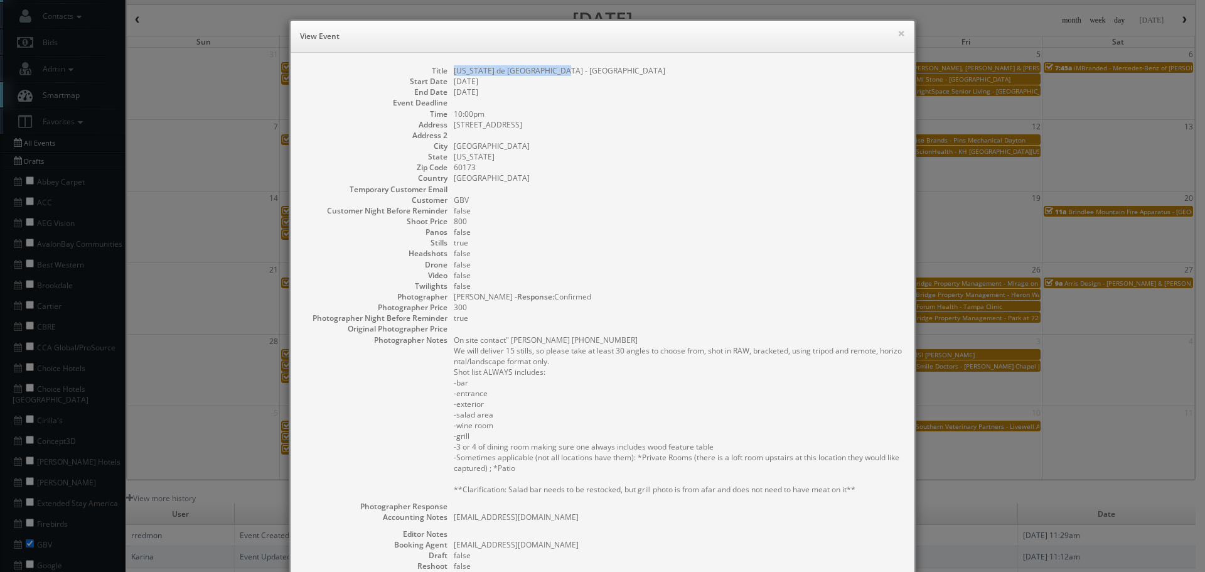
copy dd "Texas de Brazil - Schaumburg"
drag, startPoint x: 521, startPoint y: 67, endPoint x: 445, endPoint y: 70, distance: 76.0
click at [445, 70] on dl "Title Texas de Brazil - Schaumburg Start Date 09/29/2025 End Date 09/30/2025 Ev…" at bounding box center [602, 372] width 599 height 614
click at [900, 35] on button "×" at bounding box center [901, 33] width 8 height 9
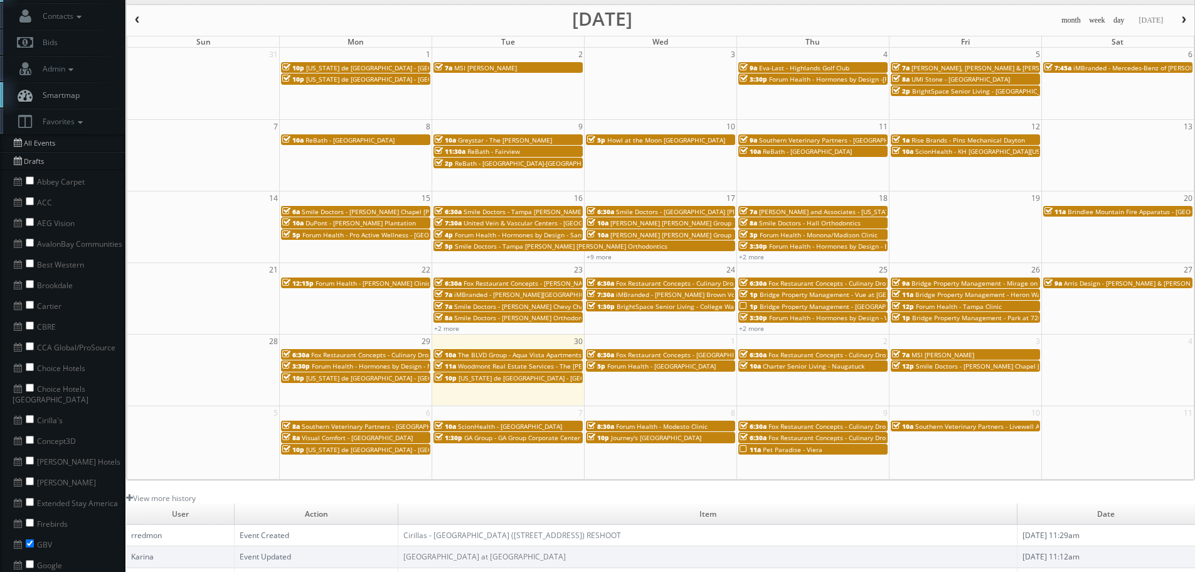
click at [536, 376] on span "Texas de Brazil - San Antonio" at bounding box center [545, 377] width 173 height 9
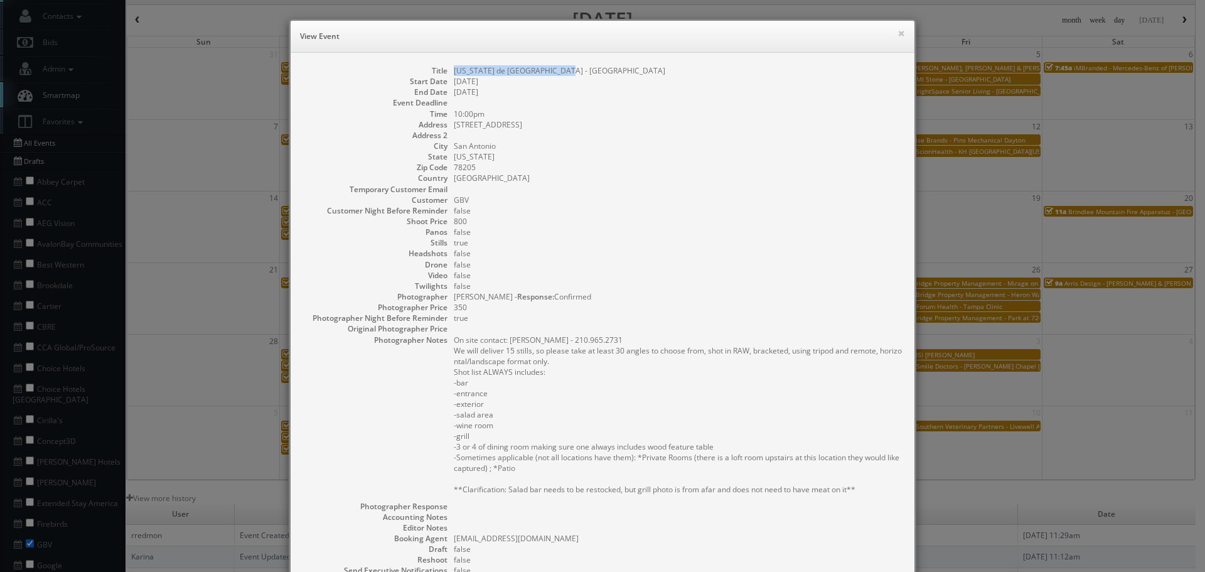
copy dd "Texas de Brazil - San Antonio"
drag, startPoint x: 563, startPoint y: 72, endPoint x: 445, endPoint y: 69, distance: 118.0
click at [445, 69] on dl "Title Texas de Brazil - San Antonio Start Date 09/30/2025 End Date 10/01/2025 E…" at bounding box center [602, 368] width 599 height 607
drag, startPoint x: 893, startPoint y: 32, endPoint x: 876, endPoint y: 43, distance: 19.8
click at [897, 32] on button "×" at bounding box center [901, 33] width 8 height 9
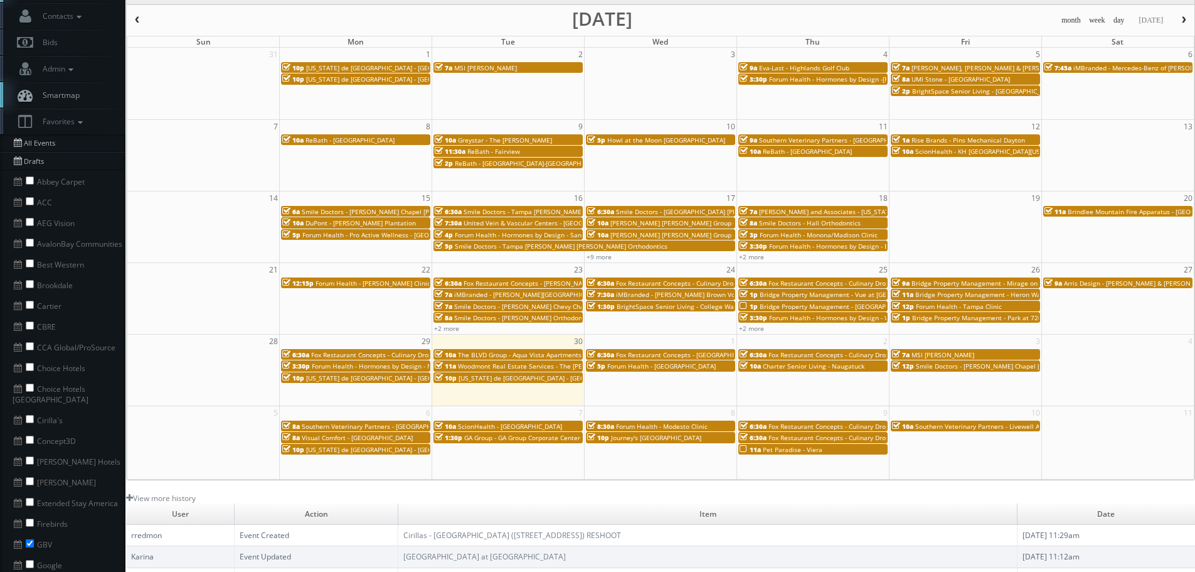
scroll to position [0, 0]
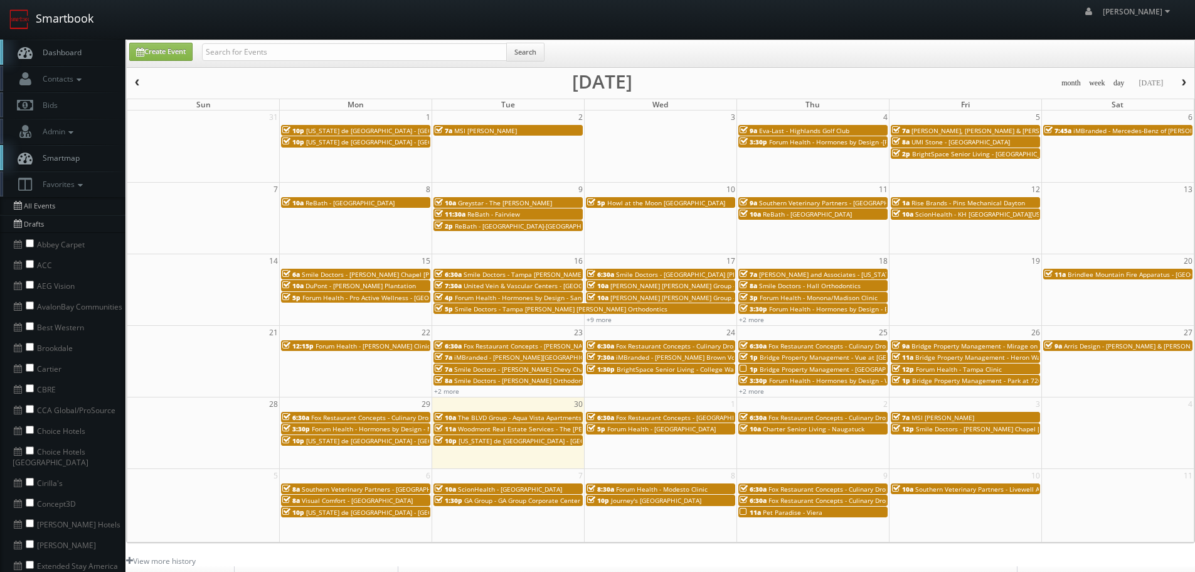
click at [76, 28] on link "Smartbook" at bounding box center [51, 19] width 103 height 39
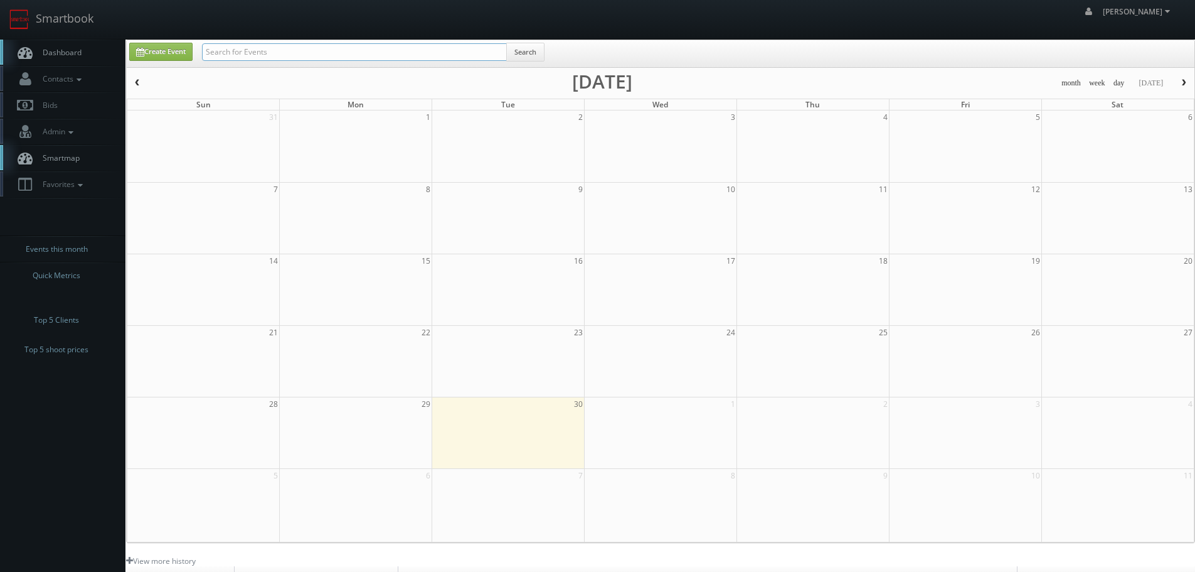
click at [256, 51] on input "text" at bounding box center [354, 52] width 305 height 18
type input "n"
type input "bridge"
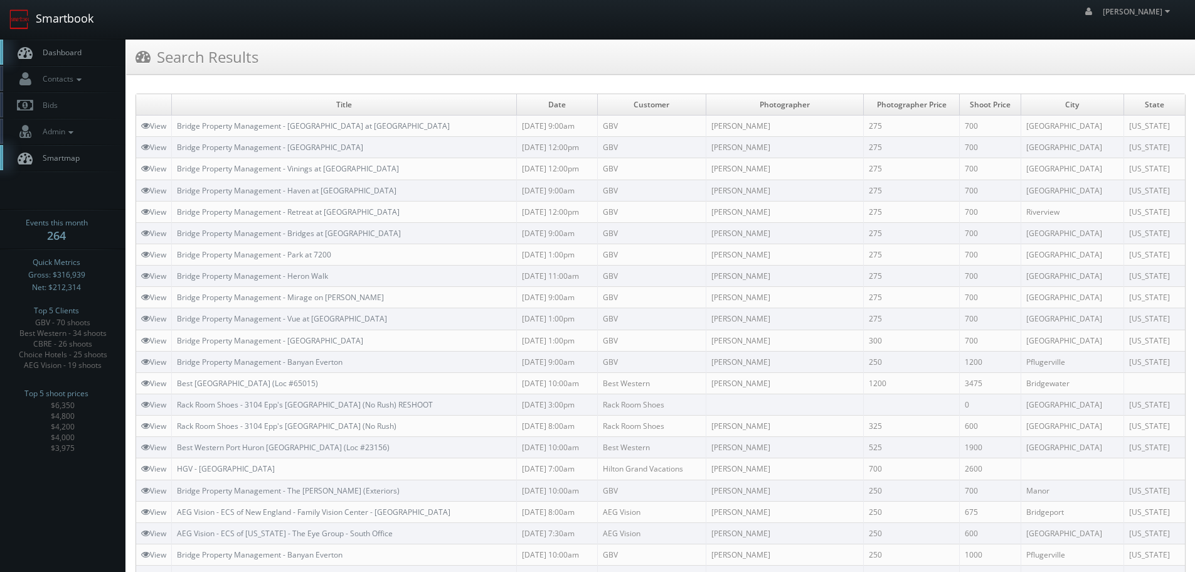
click at [62, 5] on link "Smartbook" at bounding box center [51, 19] width 103 height 39
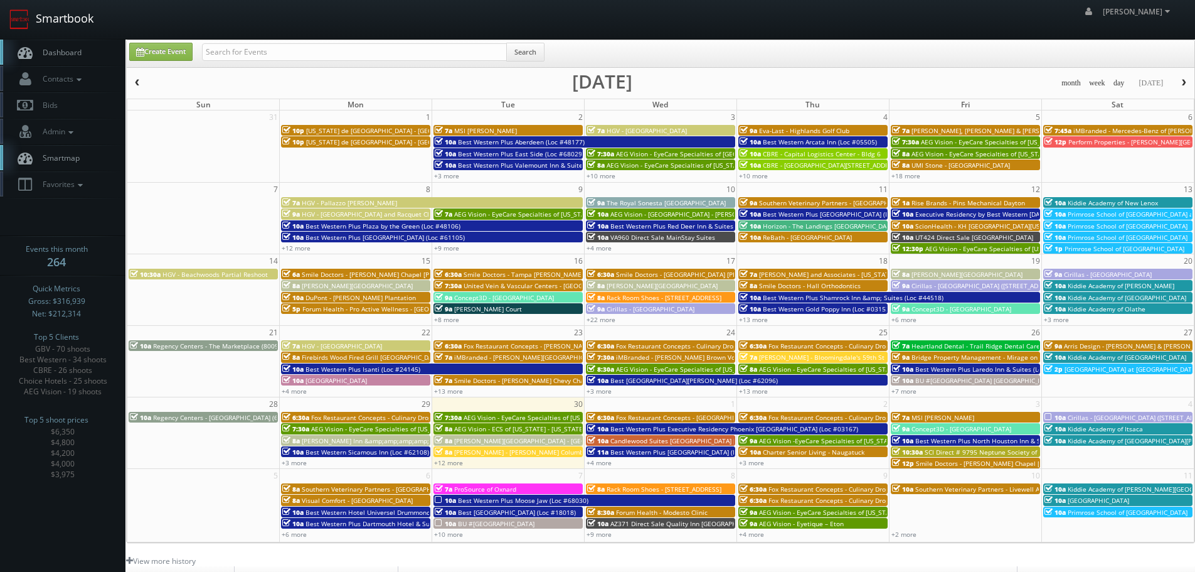
click at [95, 26] on link "Smartbook" at bounding box center [51, 19] width 103 height 39
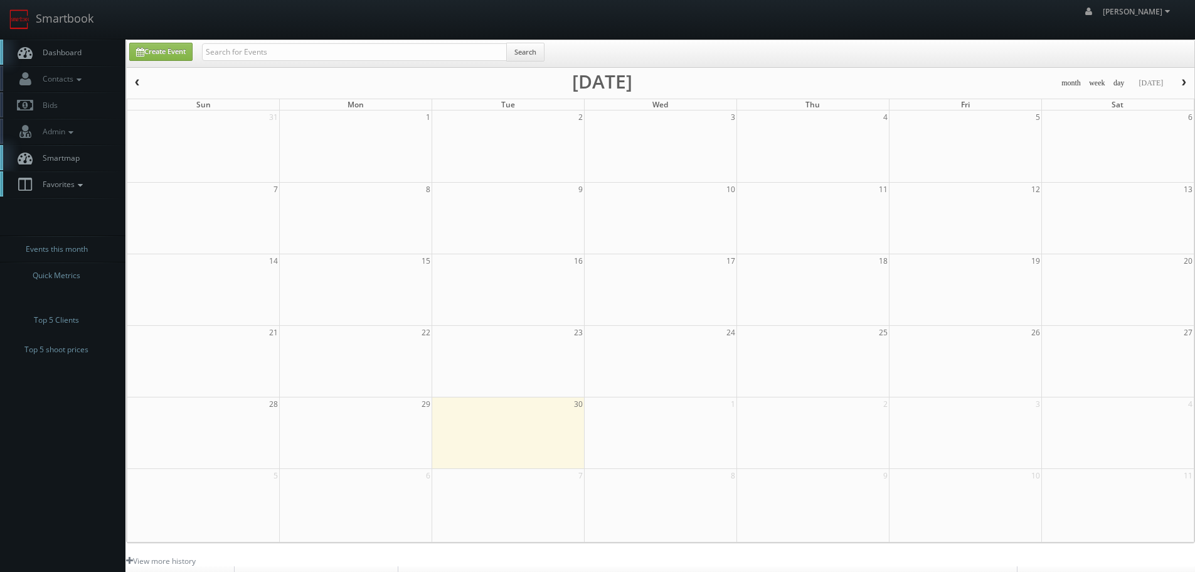
click at [68, 189] on link "Favorites" at bounding box center [62, 184] width 125 height 26
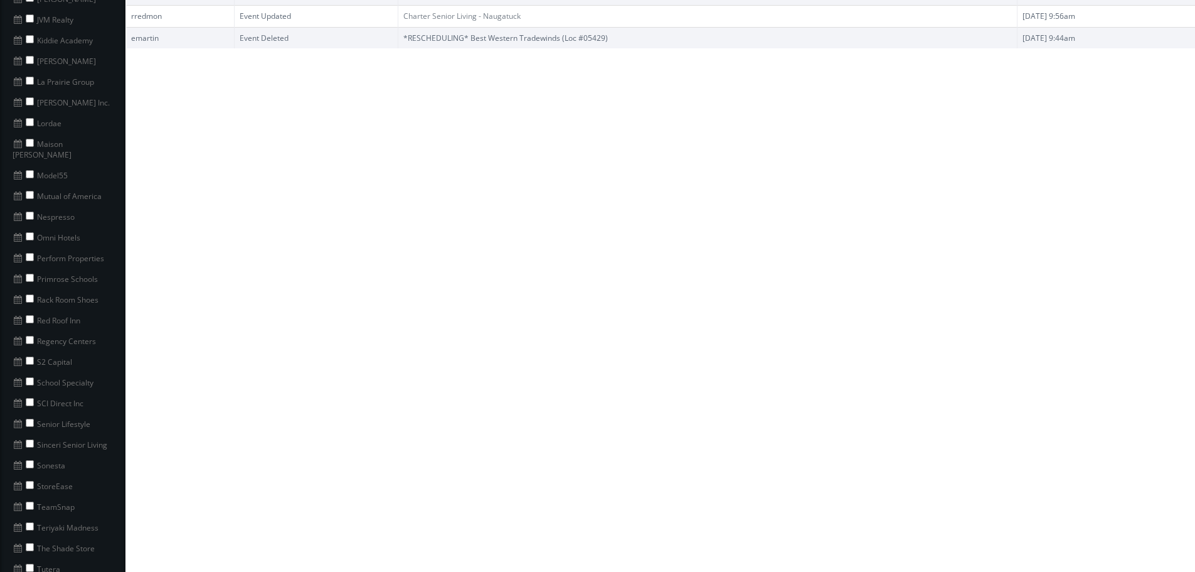
scroll to position [816, 0]
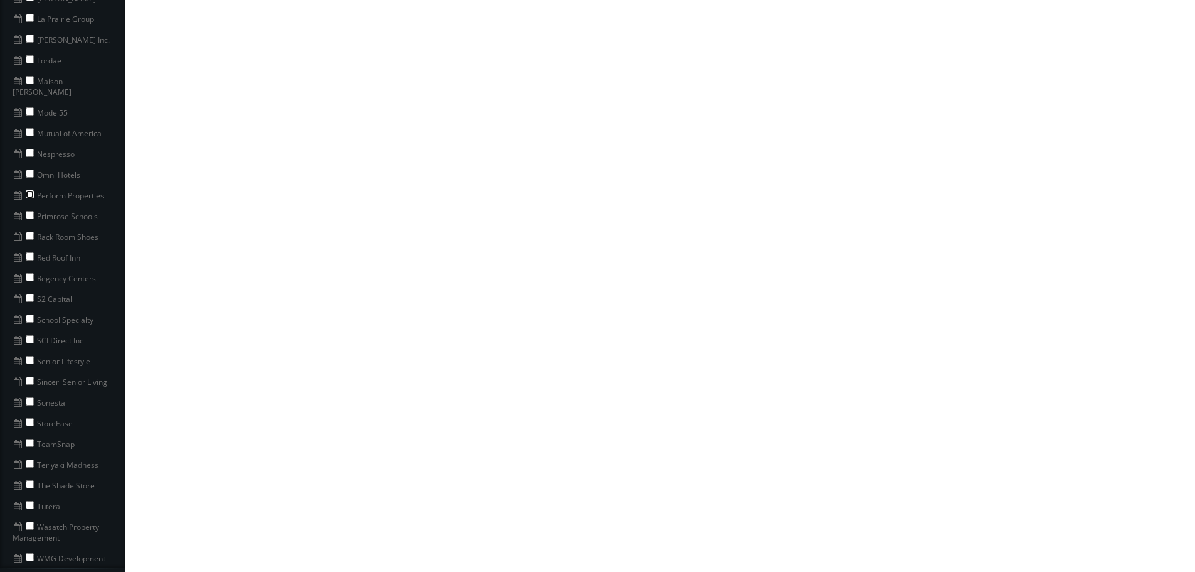
drag, startPoint x: 30, startPoint y: 186, endPoint x: 37, endPoint y: 186, distance: 6.9
click at [30, 190] on input "checkbox" at bounding box center [30, 194] width 8 height 8
checkbox input "true"
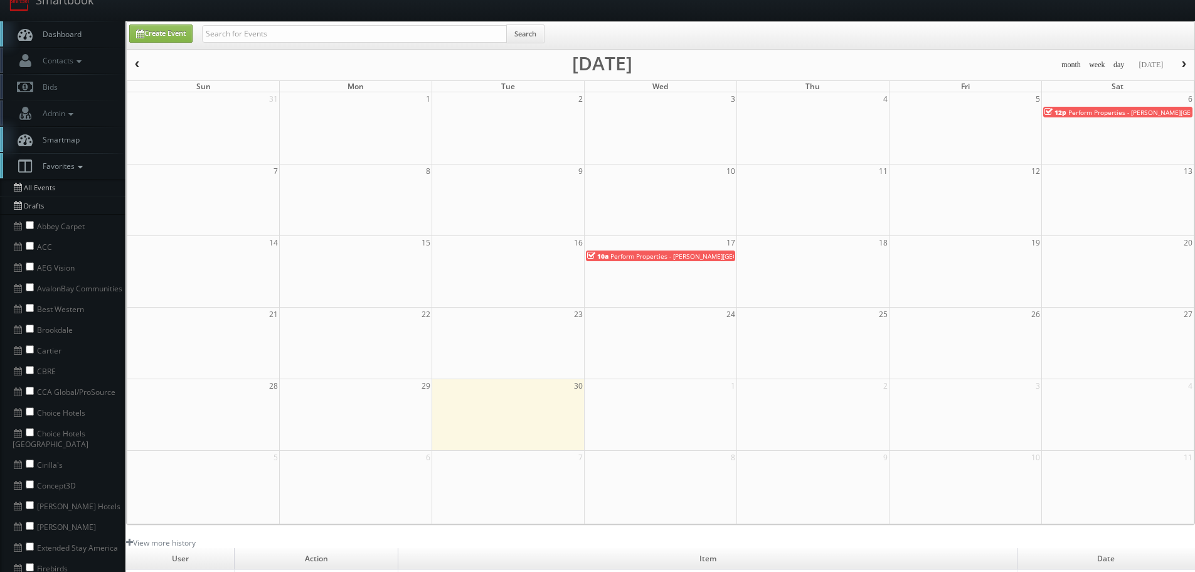
scroll to position [0, 0]
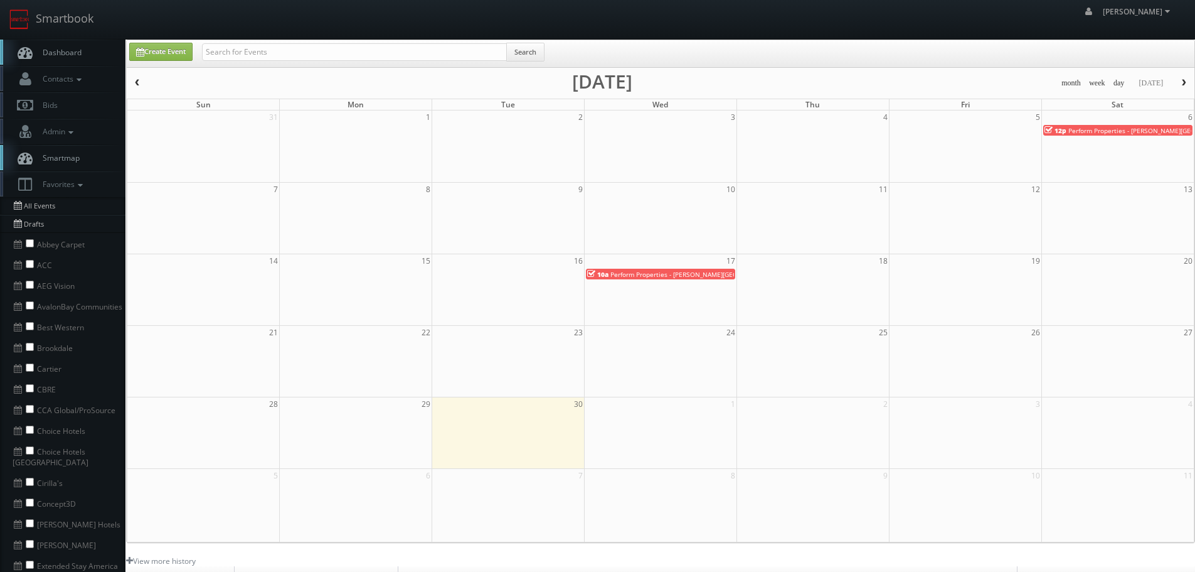
click at [673, 276] on span "Perform Properties - Bressi Ranch Village" at bounding box center [697, 274] width 174 height 9
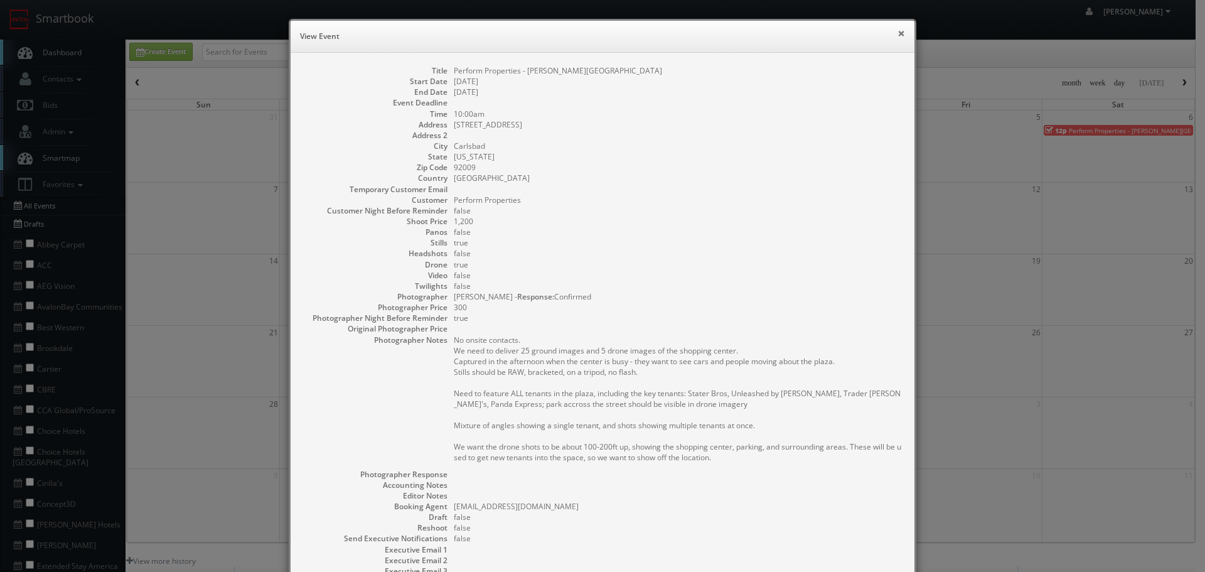
click at [897, 29] on button "×" at bounding box center [901, 33] width 8 height 9
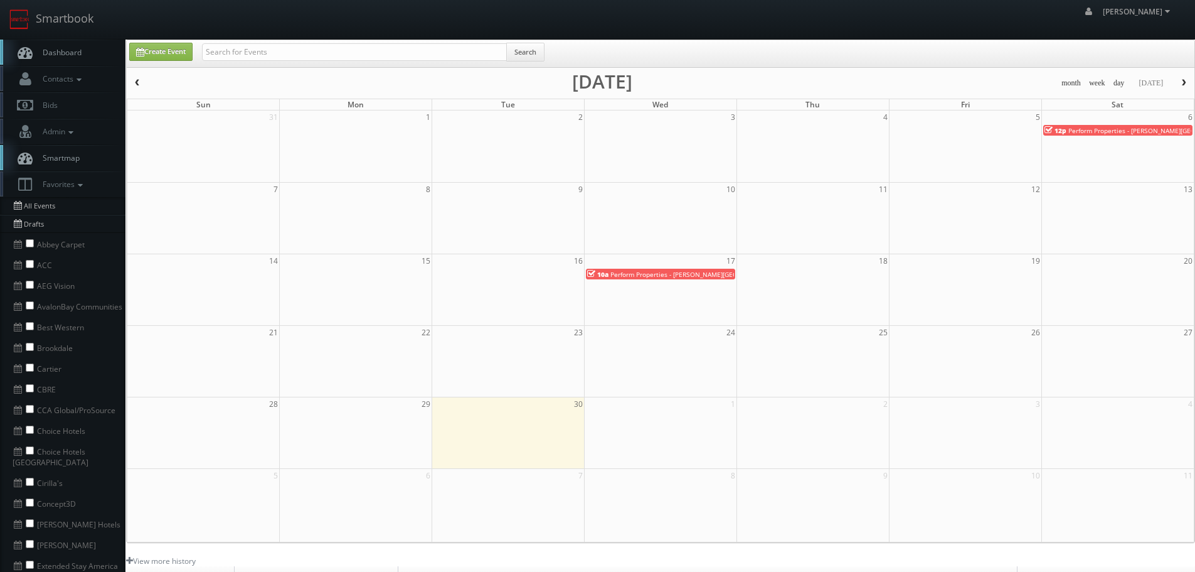
click at [1086, 133] on span "Perform Properties - Jackson Square" at bounding box center [1155, 130] width 174 height 9
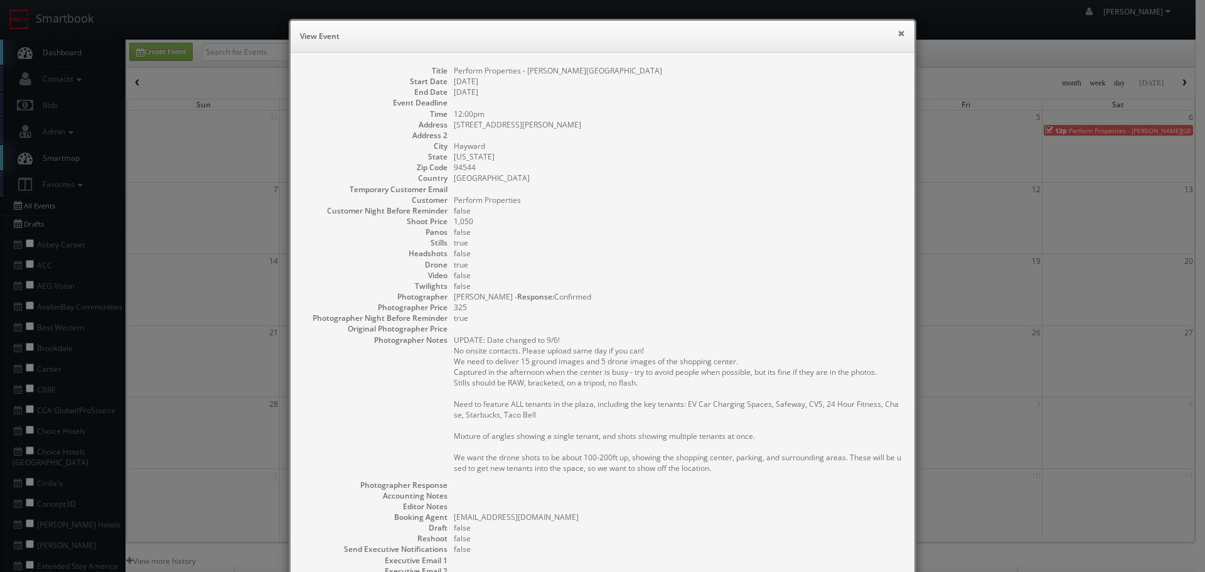
click at [897, 35] on button "×" at bounding box center [901, 33] width 8 height 9
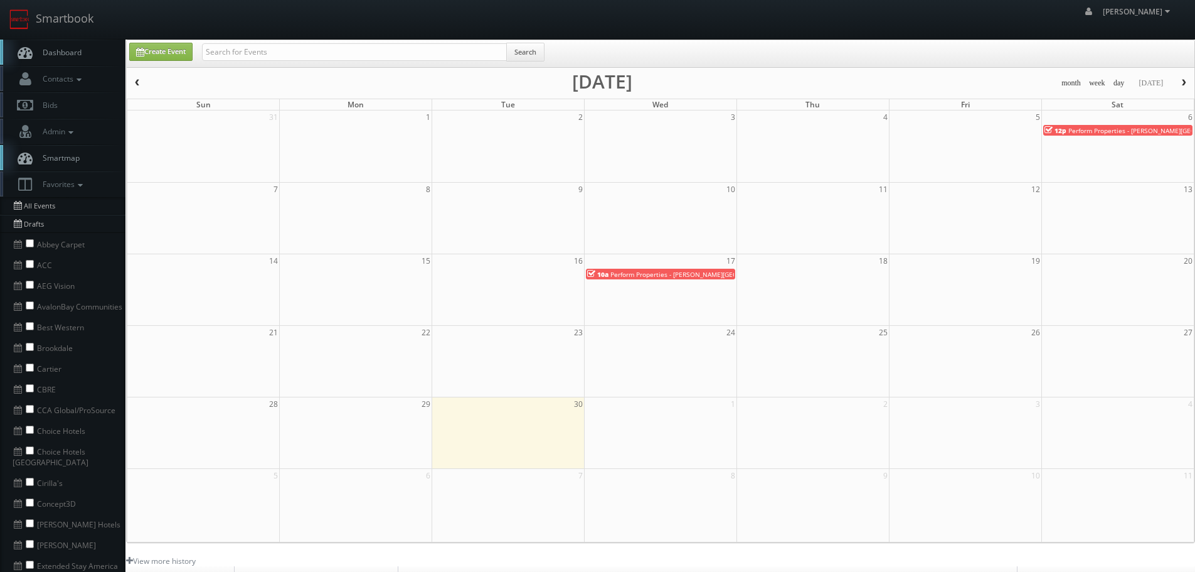
click at [139, 83] on span "button" at bounding box center [137, 83] width 9 height 8
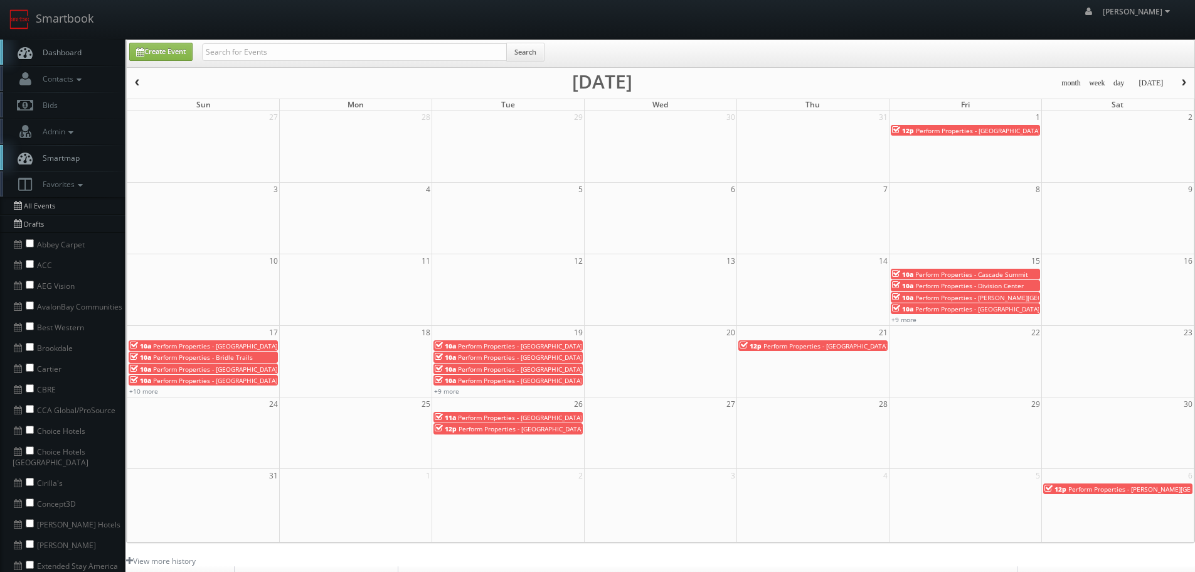
click at [567, 344] on span "Perform Properties - Canyon Creek Plaza" at bounding box center [520, 345] width 124 height 9
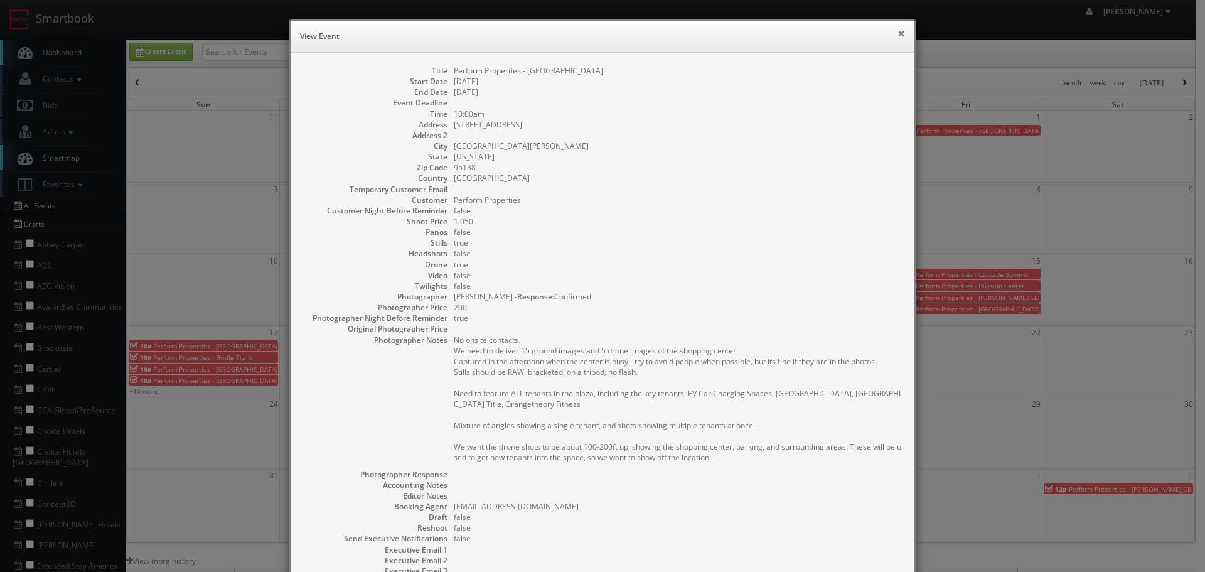
click at [897, 35] on button "×" at bounding box center [901, 33] width 8 height 9
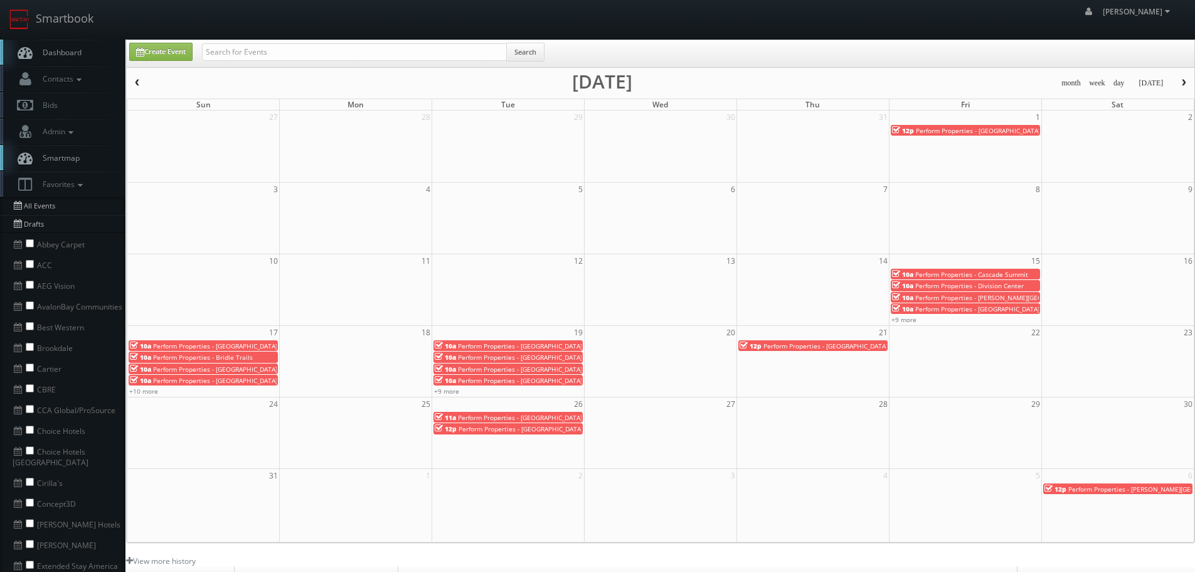
click at [934, 276] on span "Perform Properties - Cascade Summit" at bounding box center [971, 274] width 113 height 9
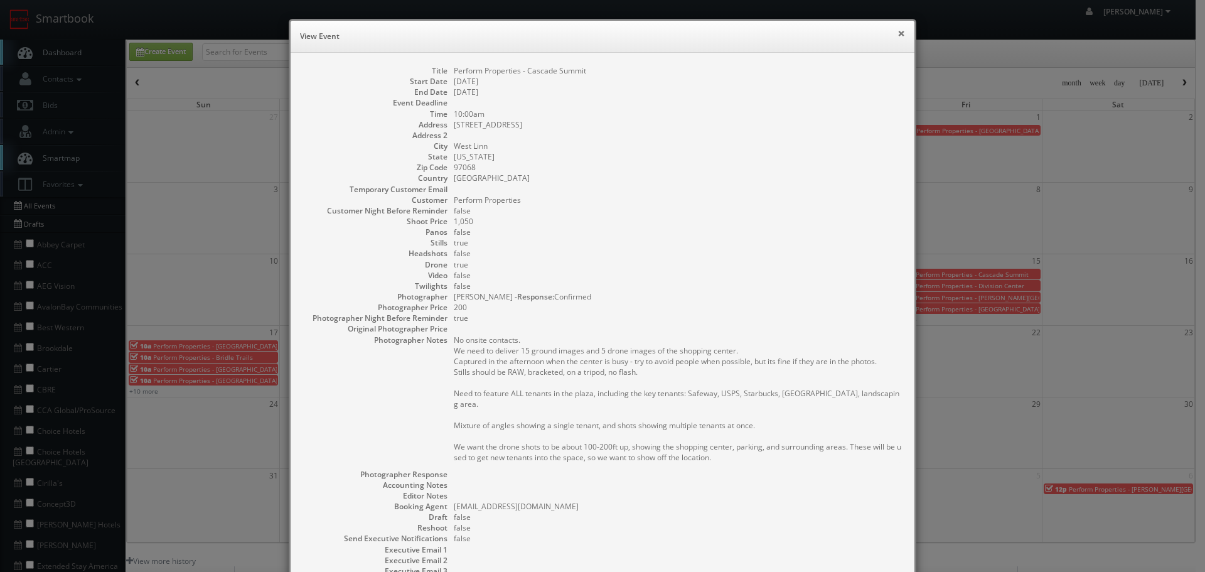
click at [898, 29] on button "×" at bounding box center [901, 33] width 8 height 9
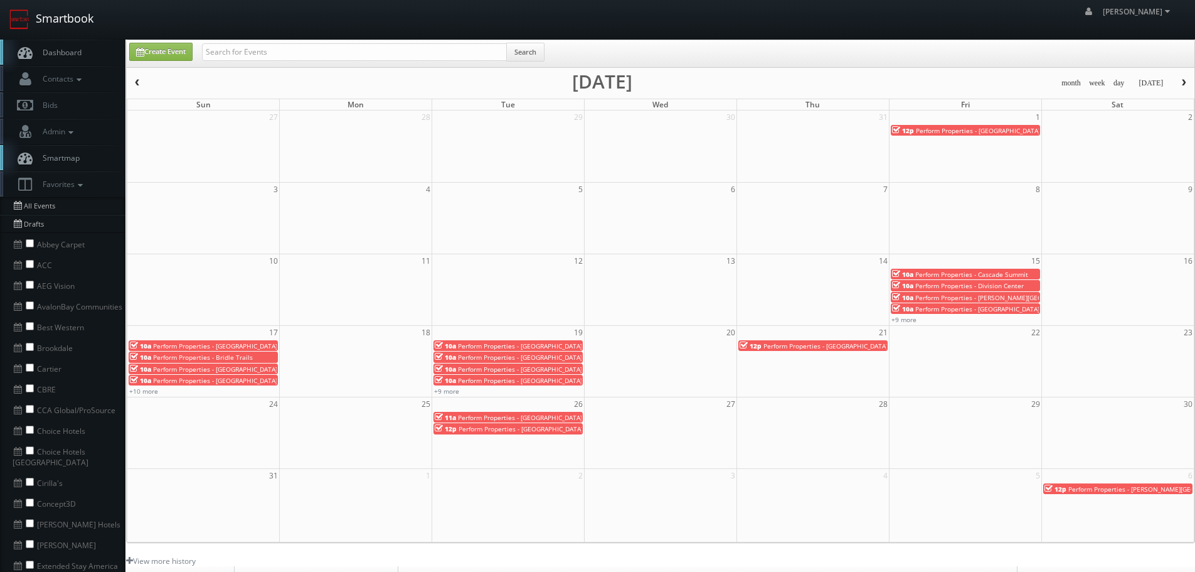
click at [90, 21] on link "Smartbook" at bounding box center [51, 19] width 103 height 39
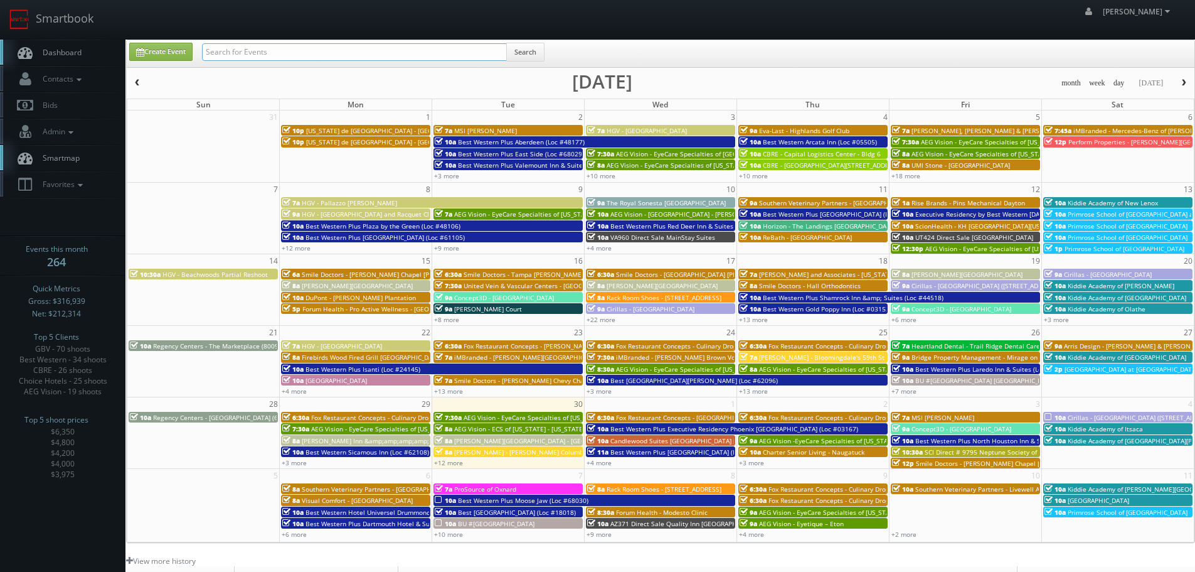
click at [487, 56] on input "text" at bounding box center [354, 52] width 305 height 18
type input "scion"
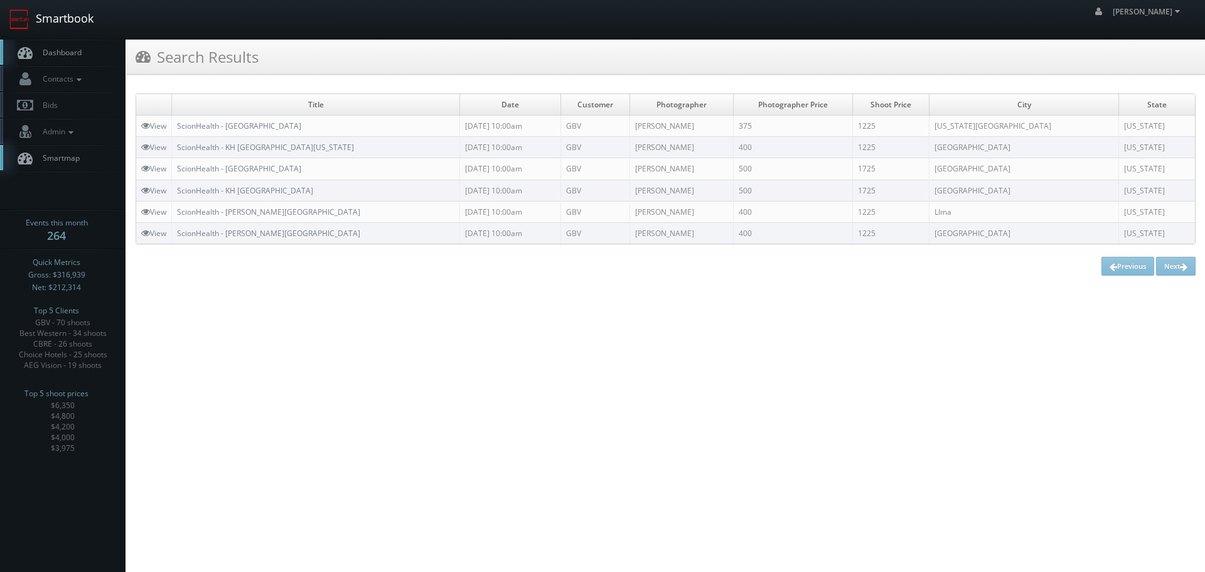
click at [61, 9] on link "Smartbook" at bounding box center [51, 19] width 103 height 39
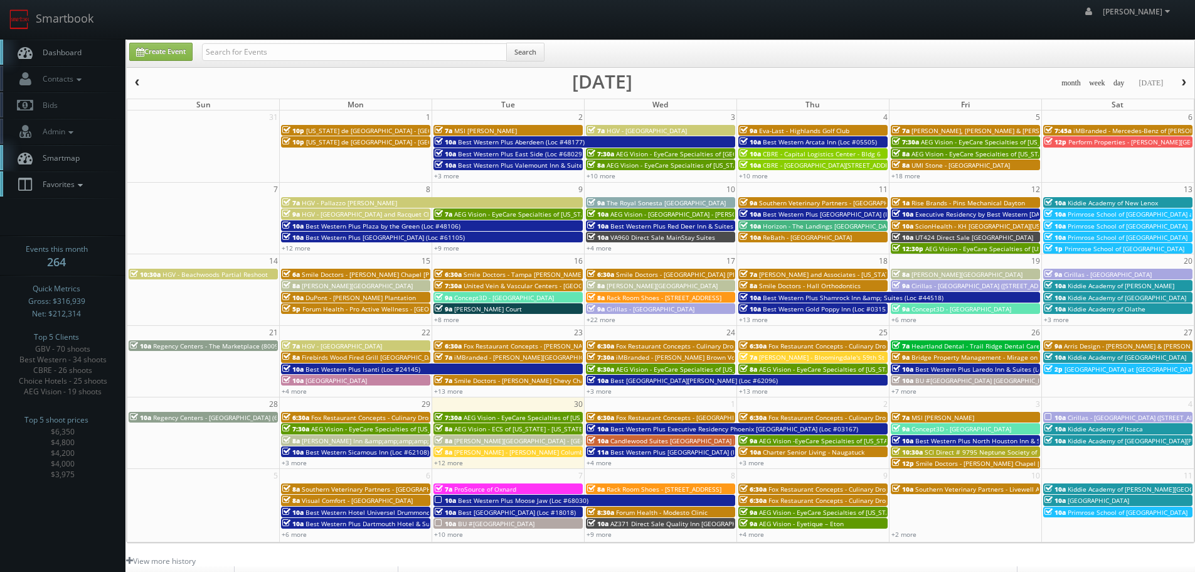
click at [77, 188] on icon at bounding box center [80, 185] width 11 height 9
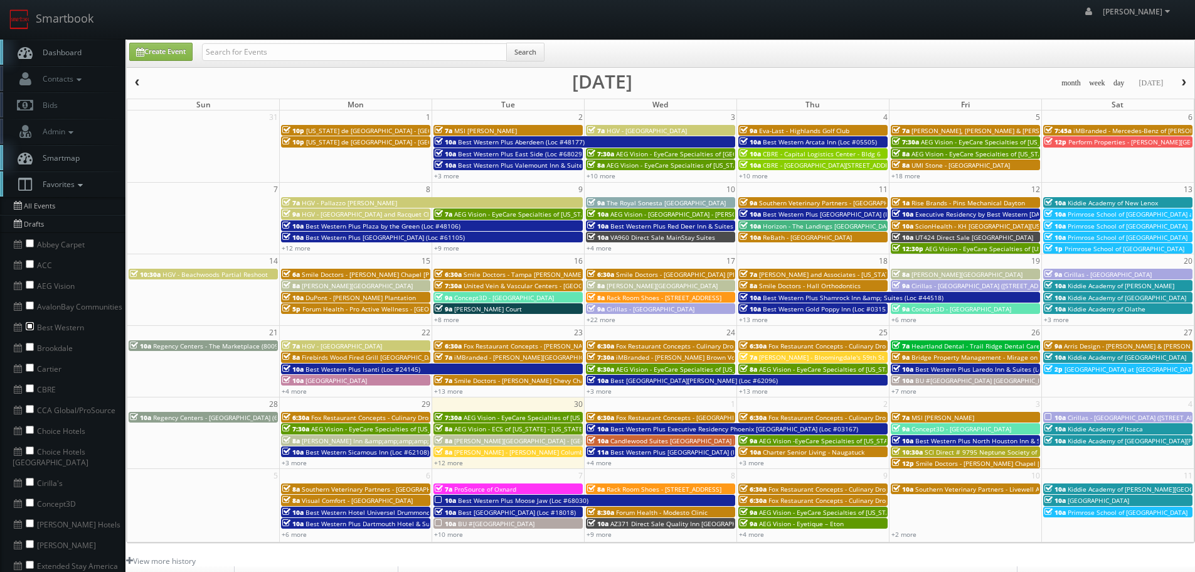
click at [26, 326] on input "checkbox" at bounding box center [30, 326] width 8 height 8
checkbox input "true"
